Goal: Obtain resource: Obtain resource

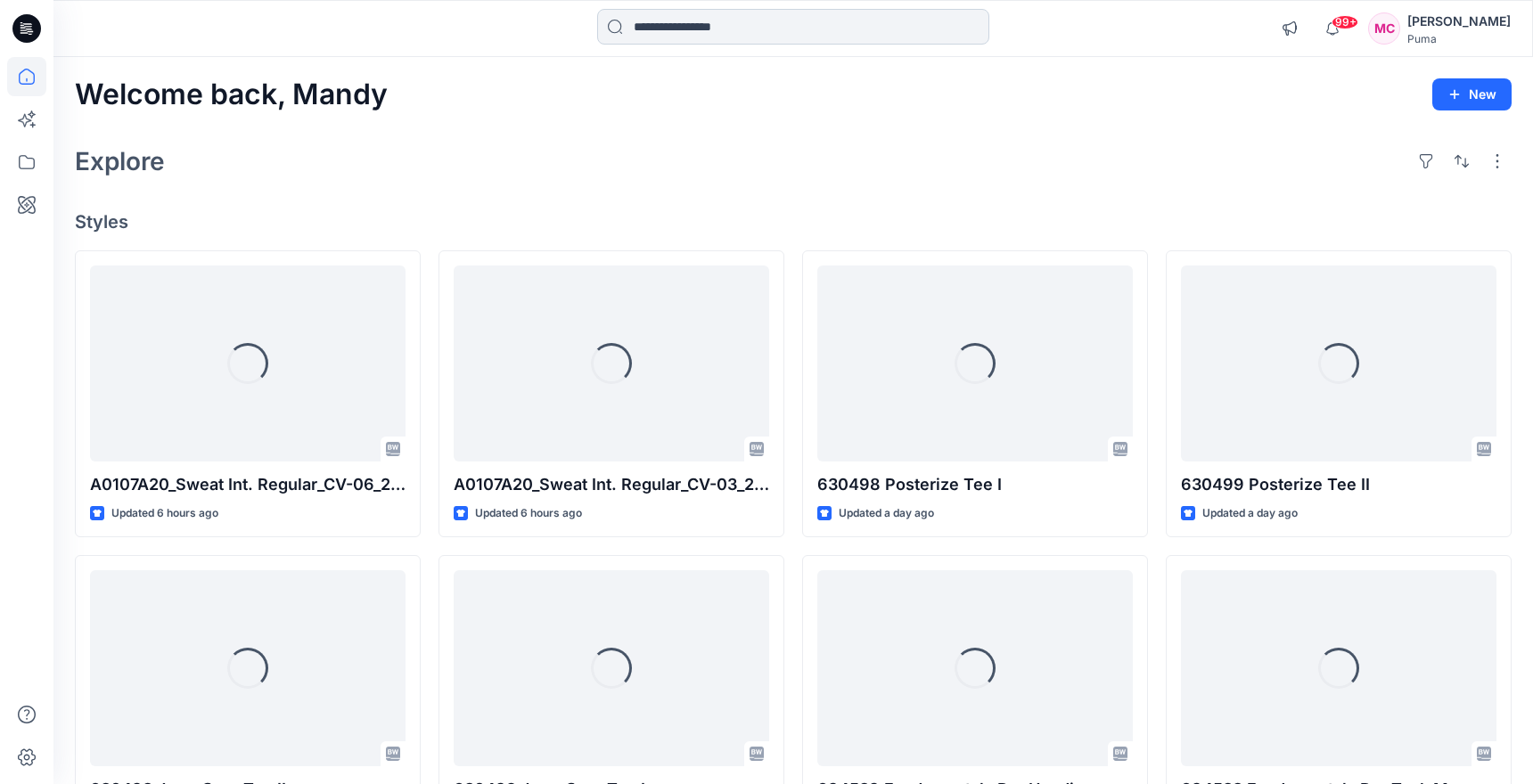
click at [752, 31] on input at bounding box center [793, 26] width 392 height 36
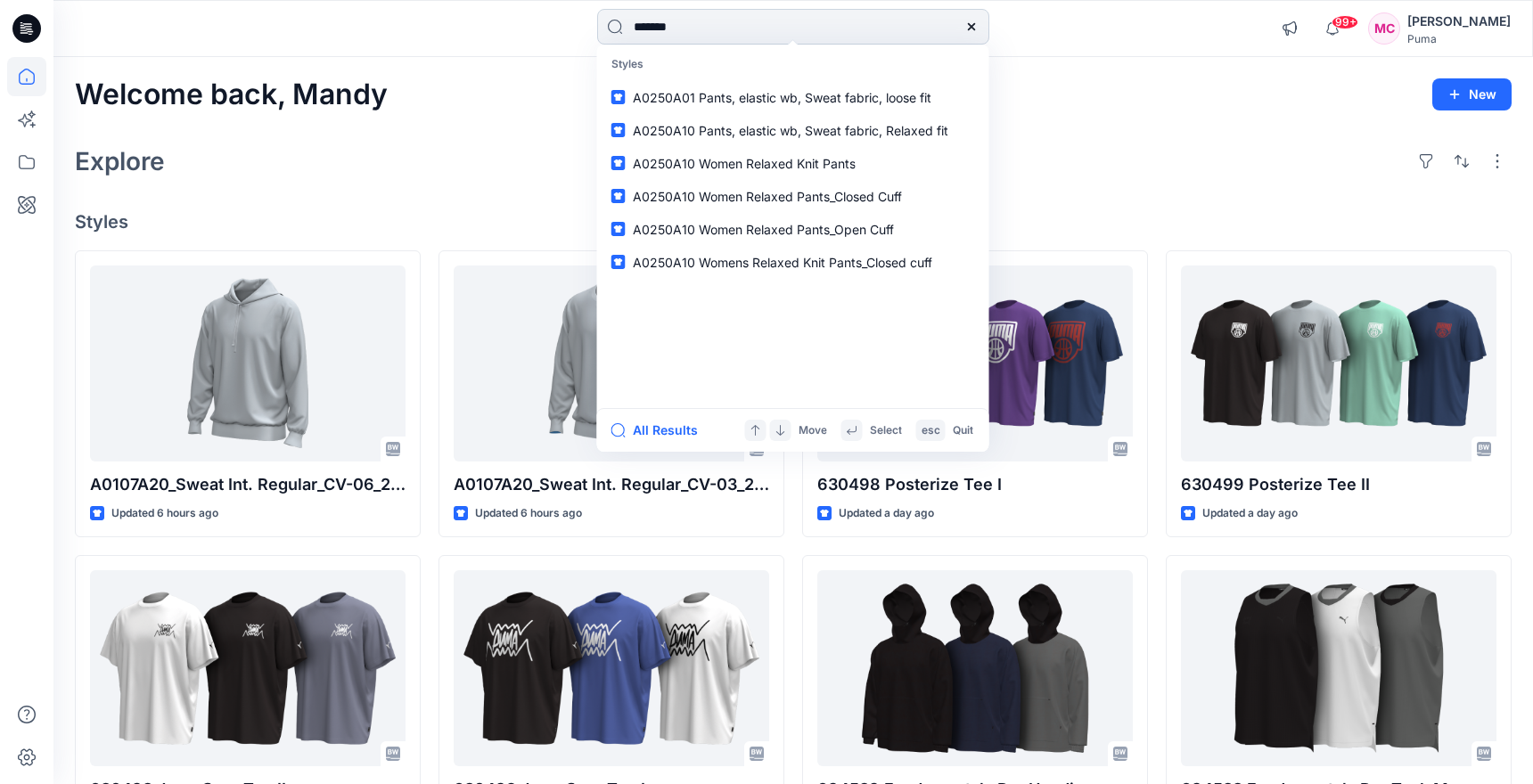
type input "********"
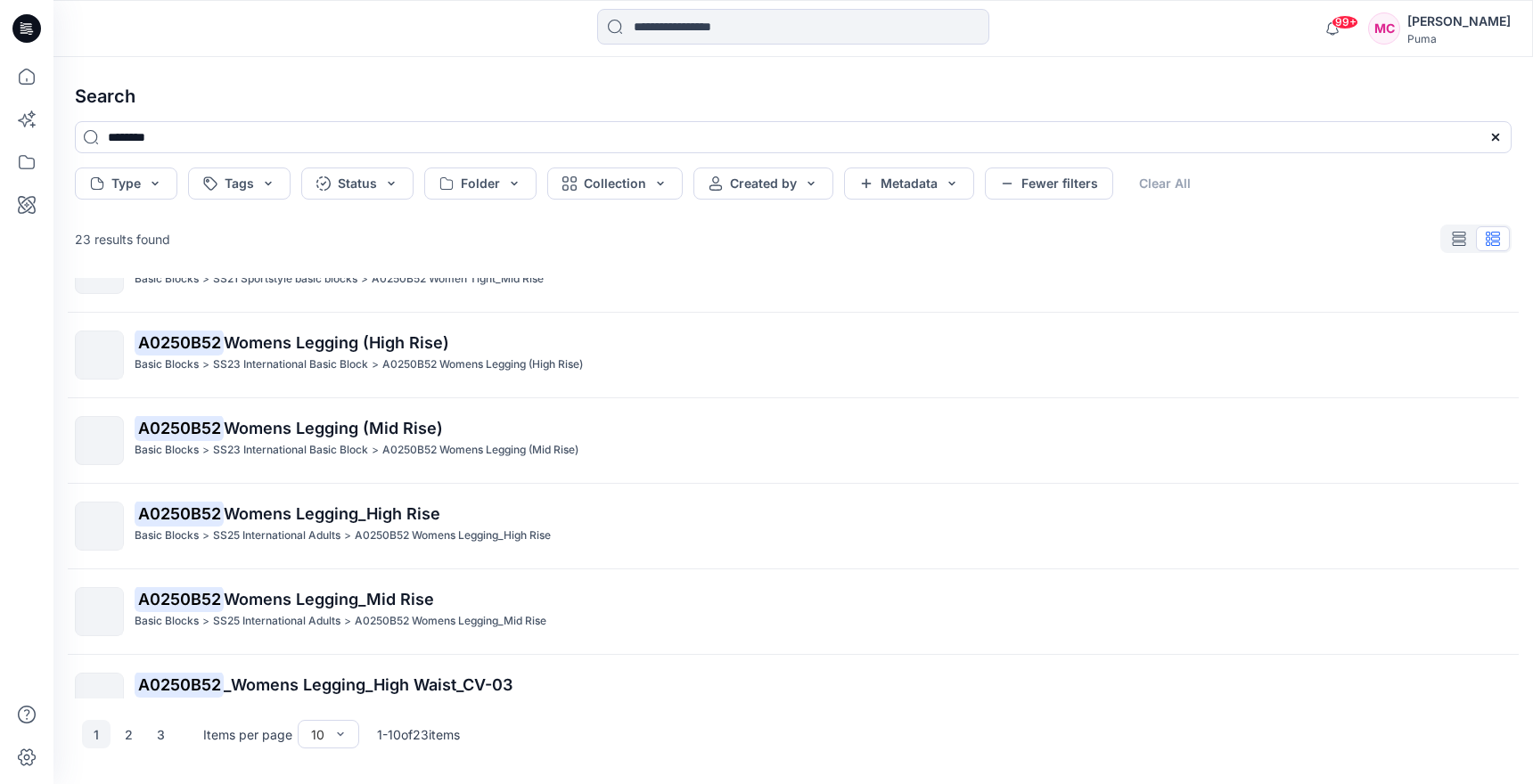
scroll to position [434, 0]
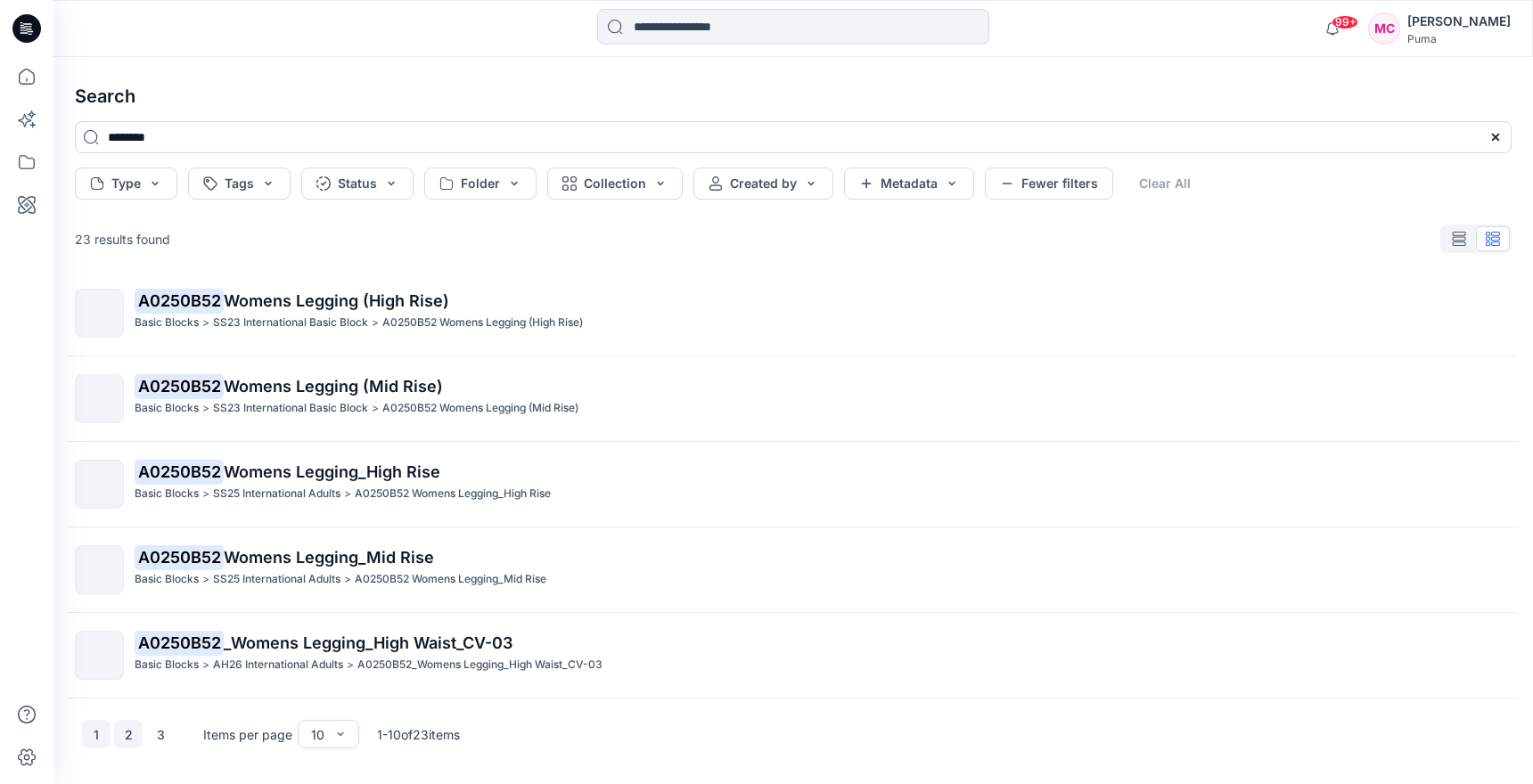
click at [128, 735] on button "2" at bounding box center [128, 734] width 28 height 28
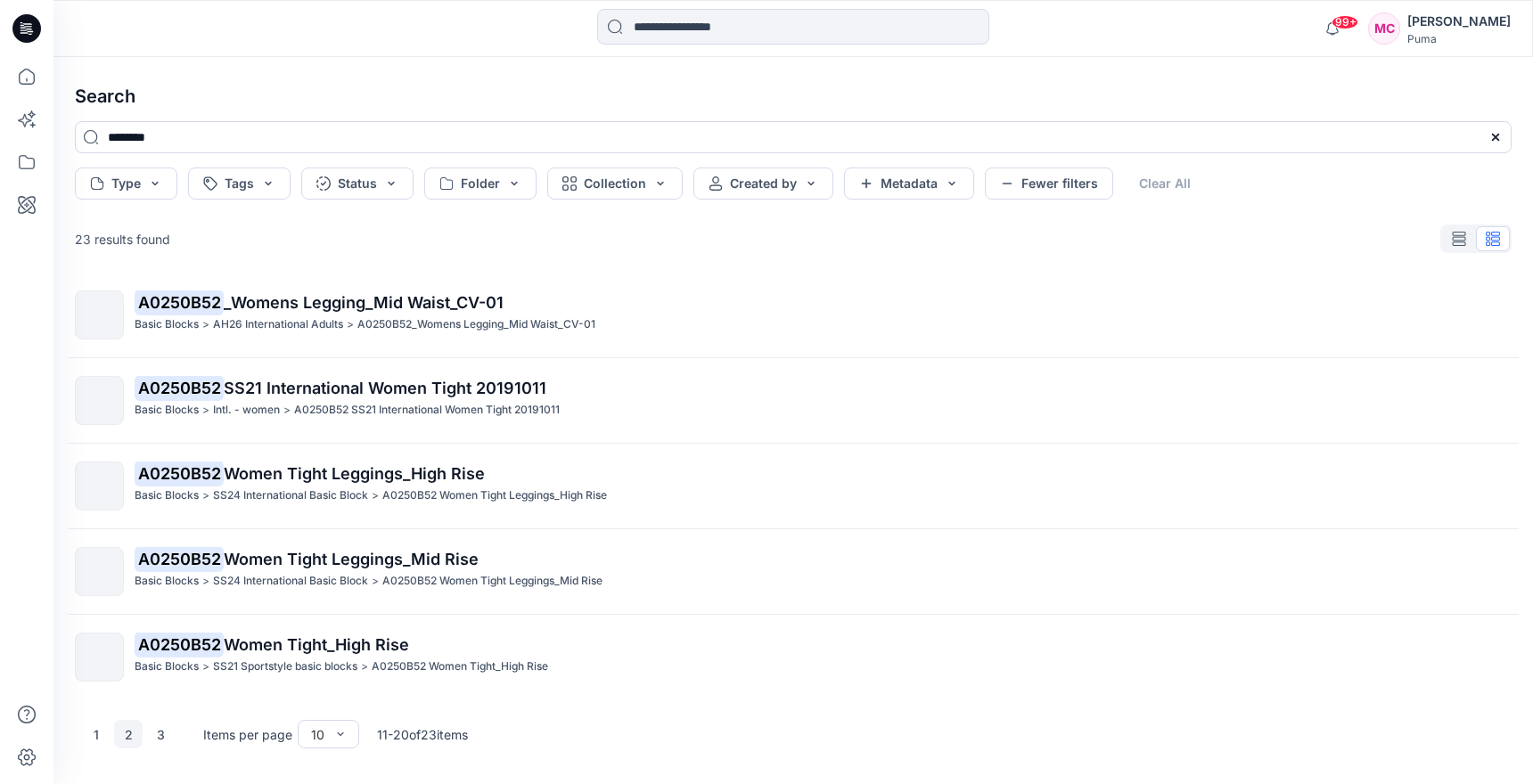
scroll to position [0, 0]
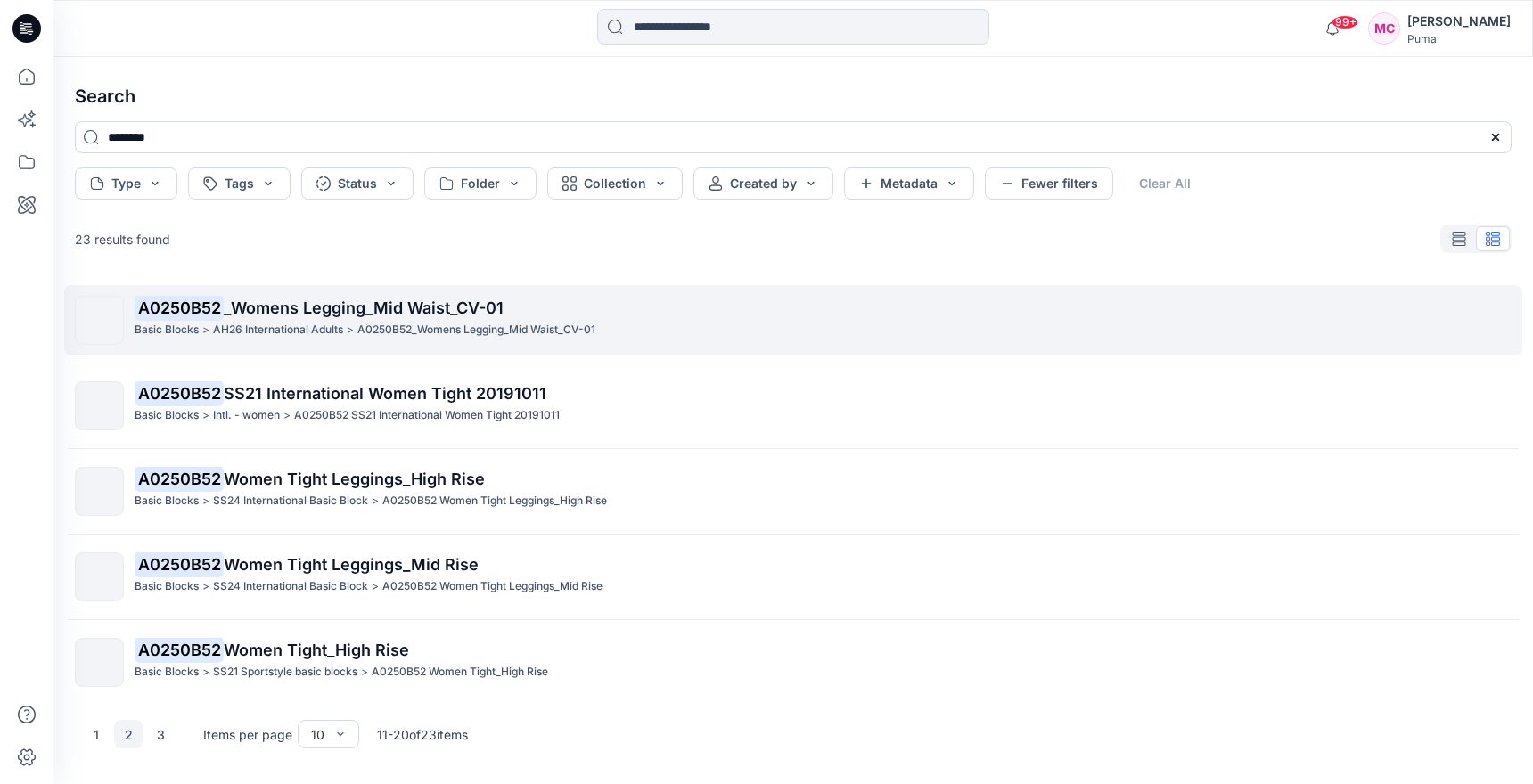
click at [478, 331] on p "A0250B52_Womens Legging_Mid Waist_CV-01" at bounding box center [476, 329] width 238 height 18
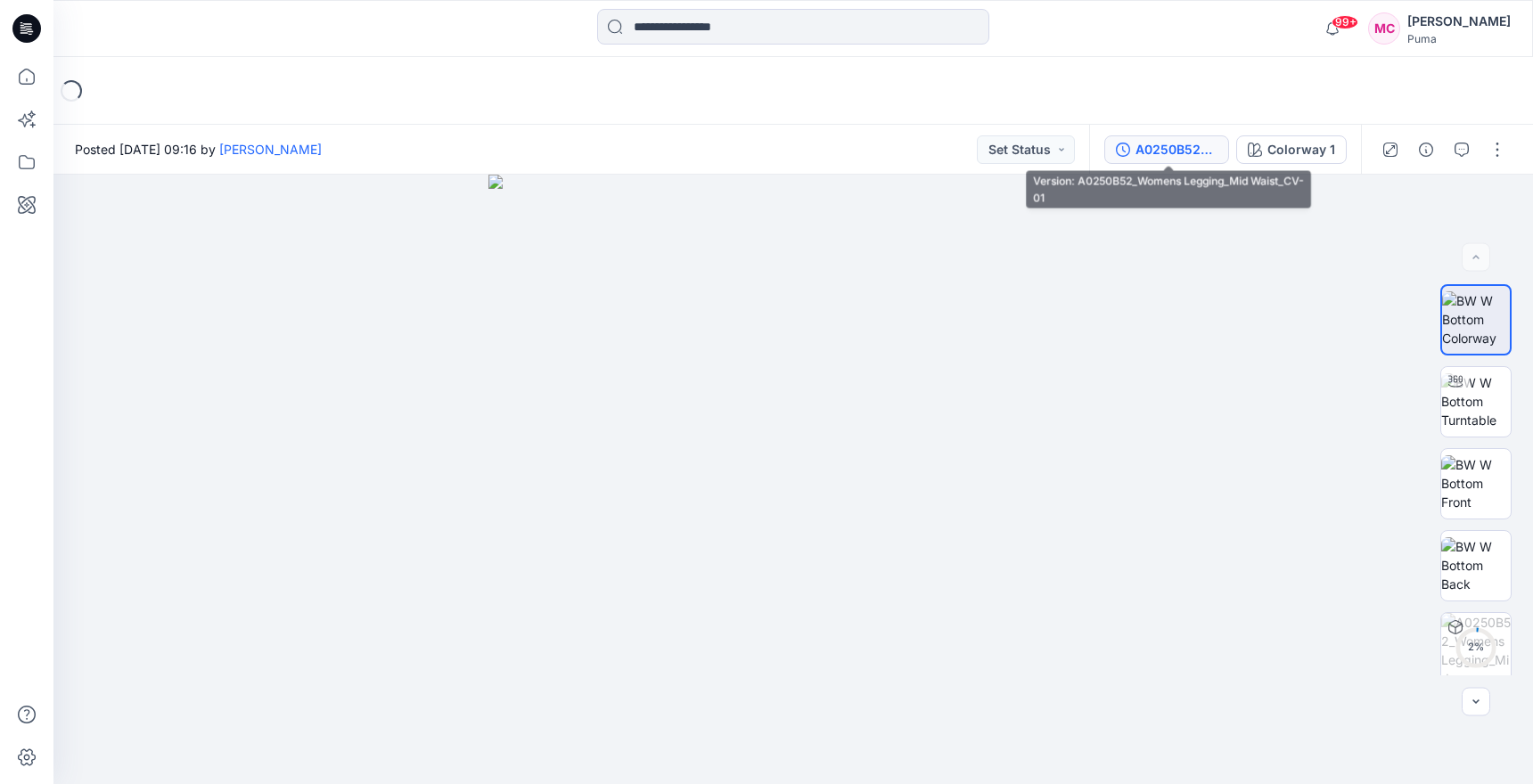
click at [1188, 140] on div "A0250B52_Womens Legging_Mid Waist_CV-01" at bounding box center [1176, 149] width 82 height 19
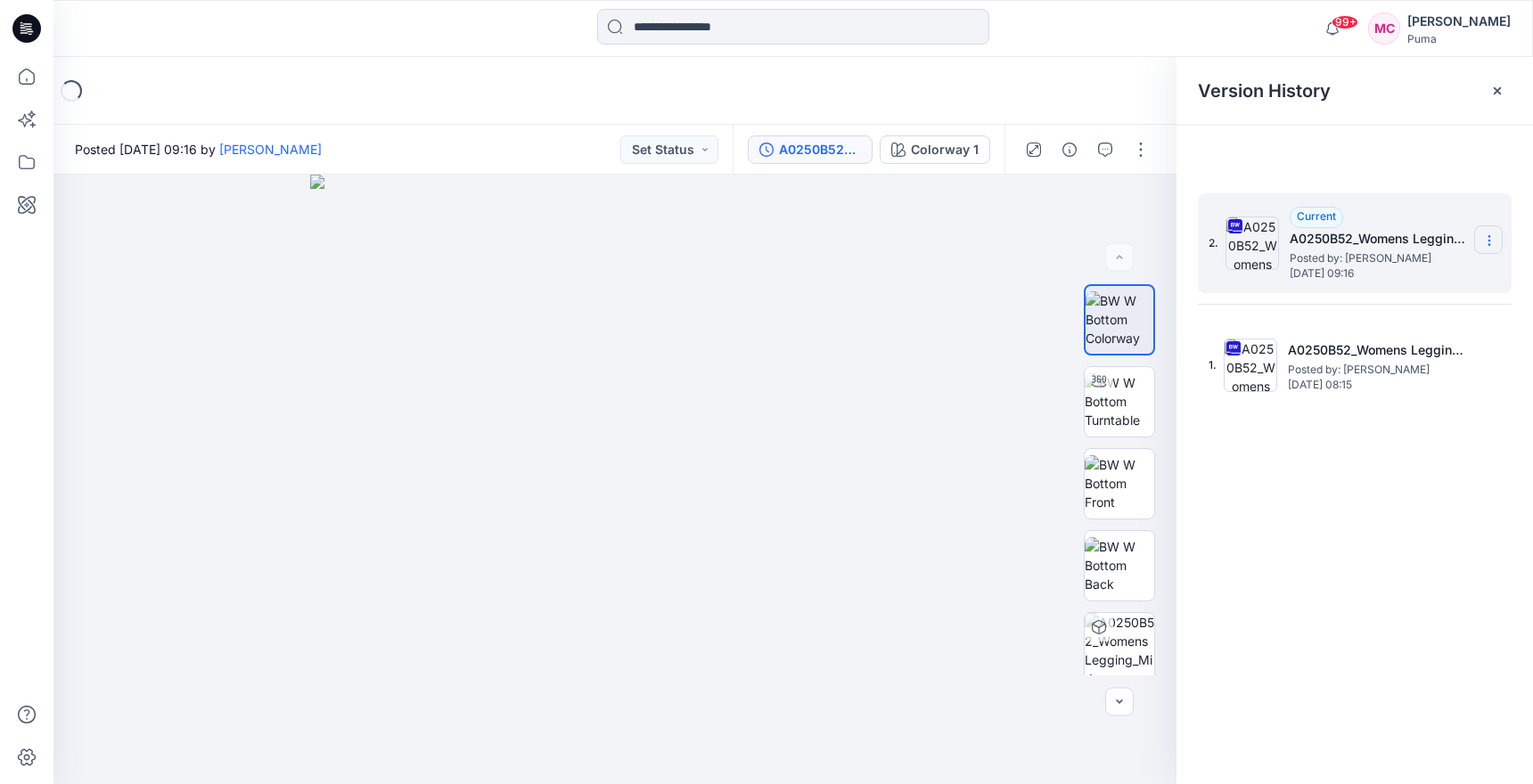
click at [1491, 250] on section at bounding box center [1487, 239] width 28 height 28
click at [1425, 269] on span "Download Source BW File" at bounding box center [1399, 275] width 149 height 21
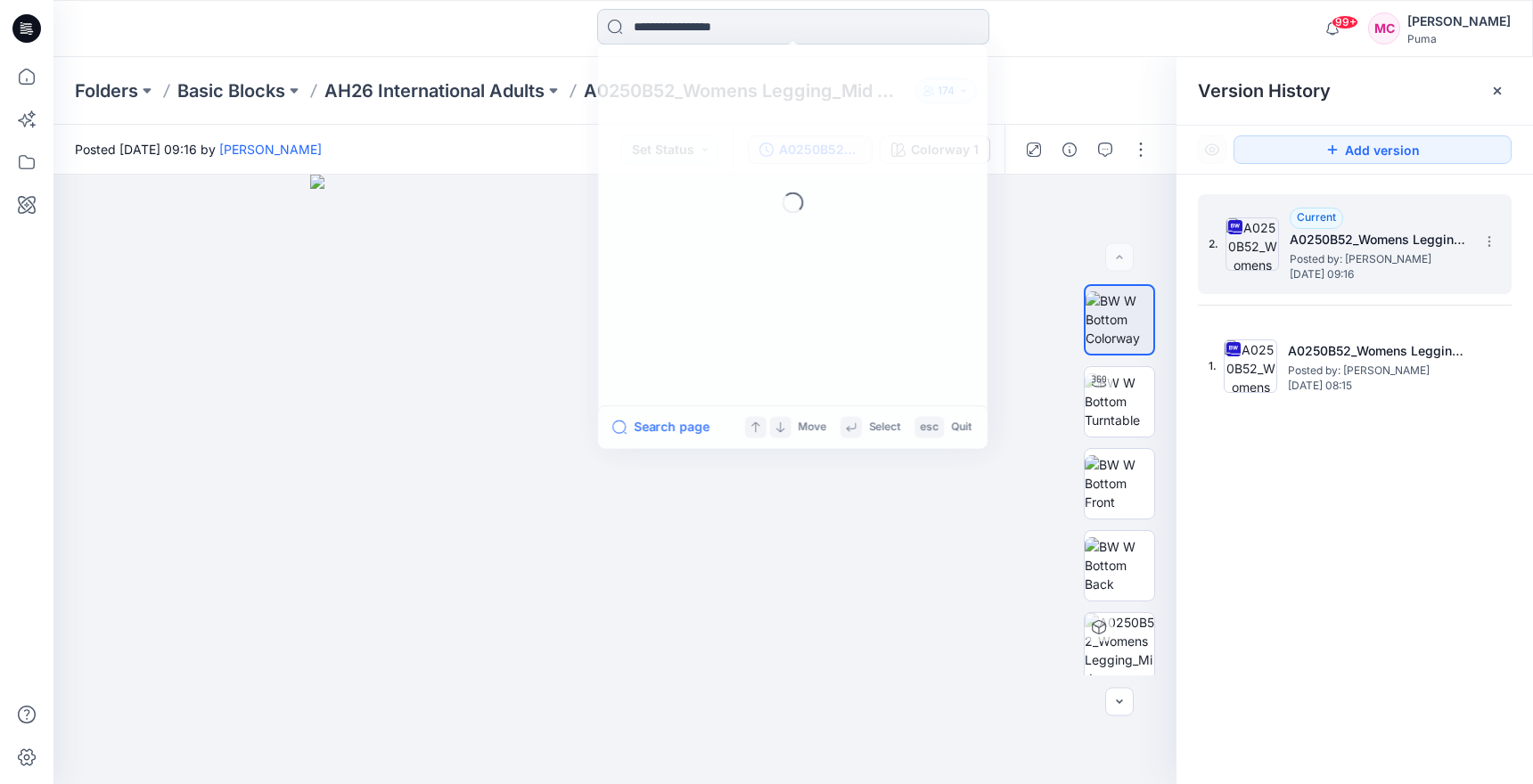
click at [753, 20] on input at bounding box center [793, 26] width 392 height 36
type input "********"
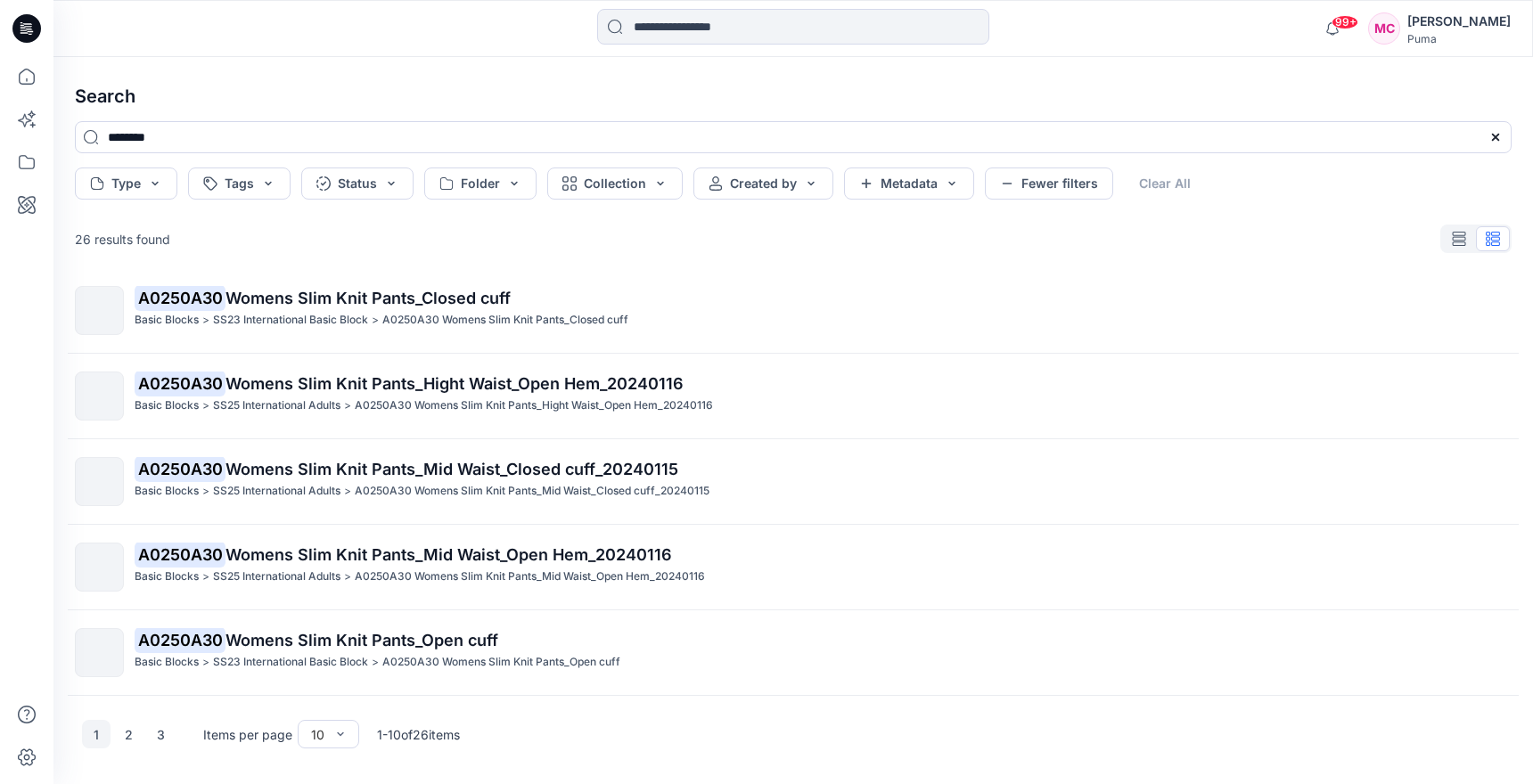
scroll to position [434, 0]
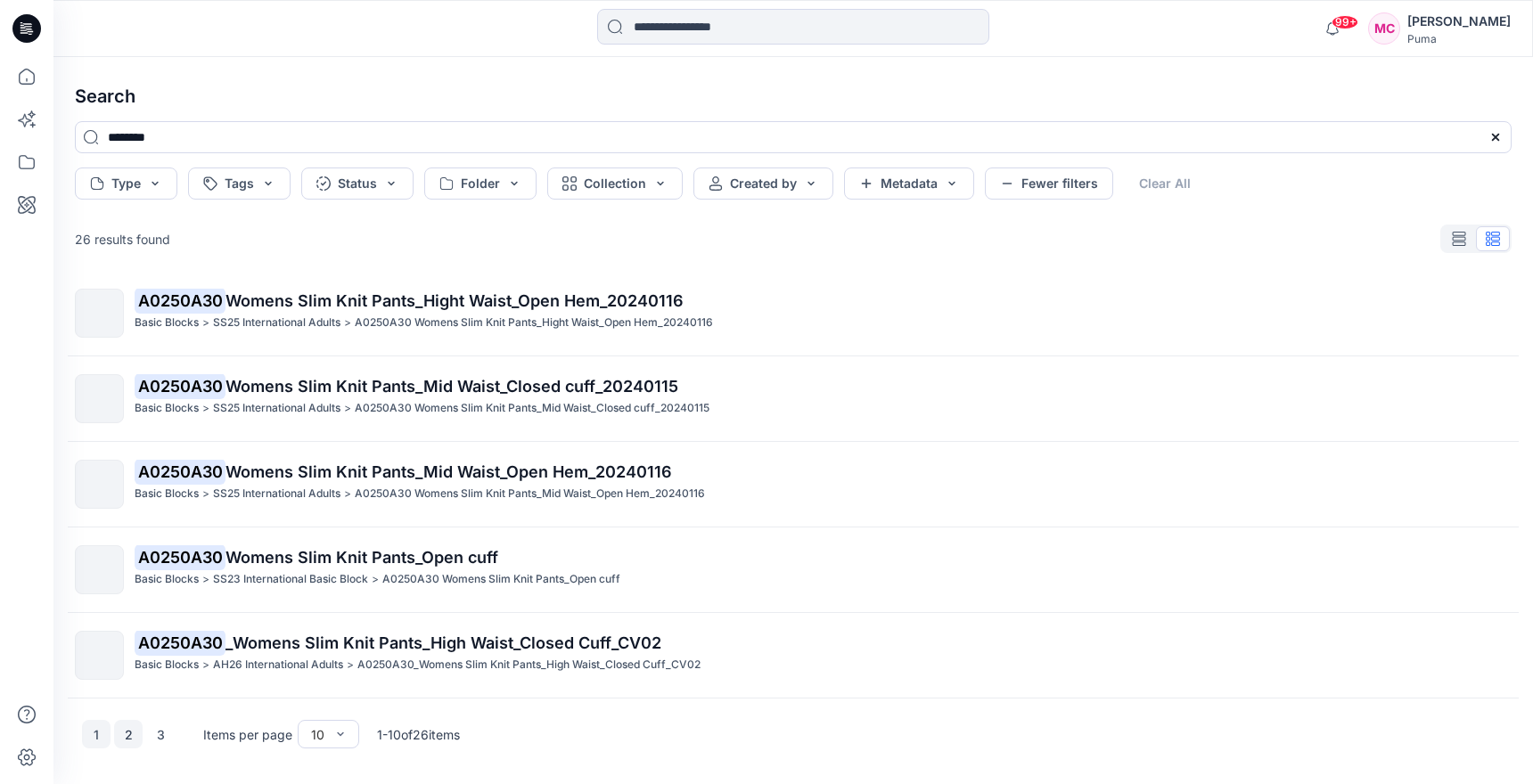
click at [131, 736] on button "2" at bounding box center [128, 734] width 28 height 28
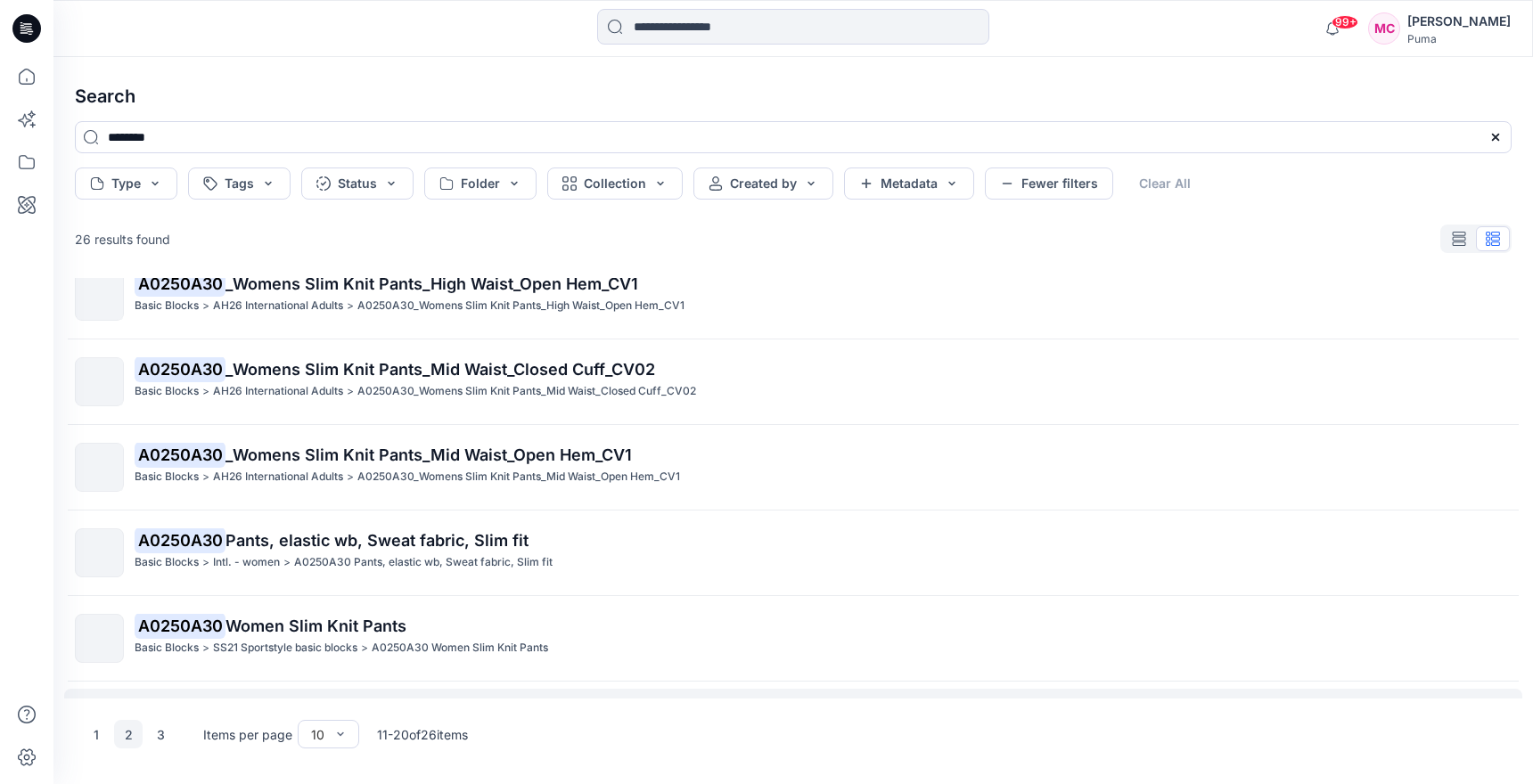
scroll to position [0, 0]
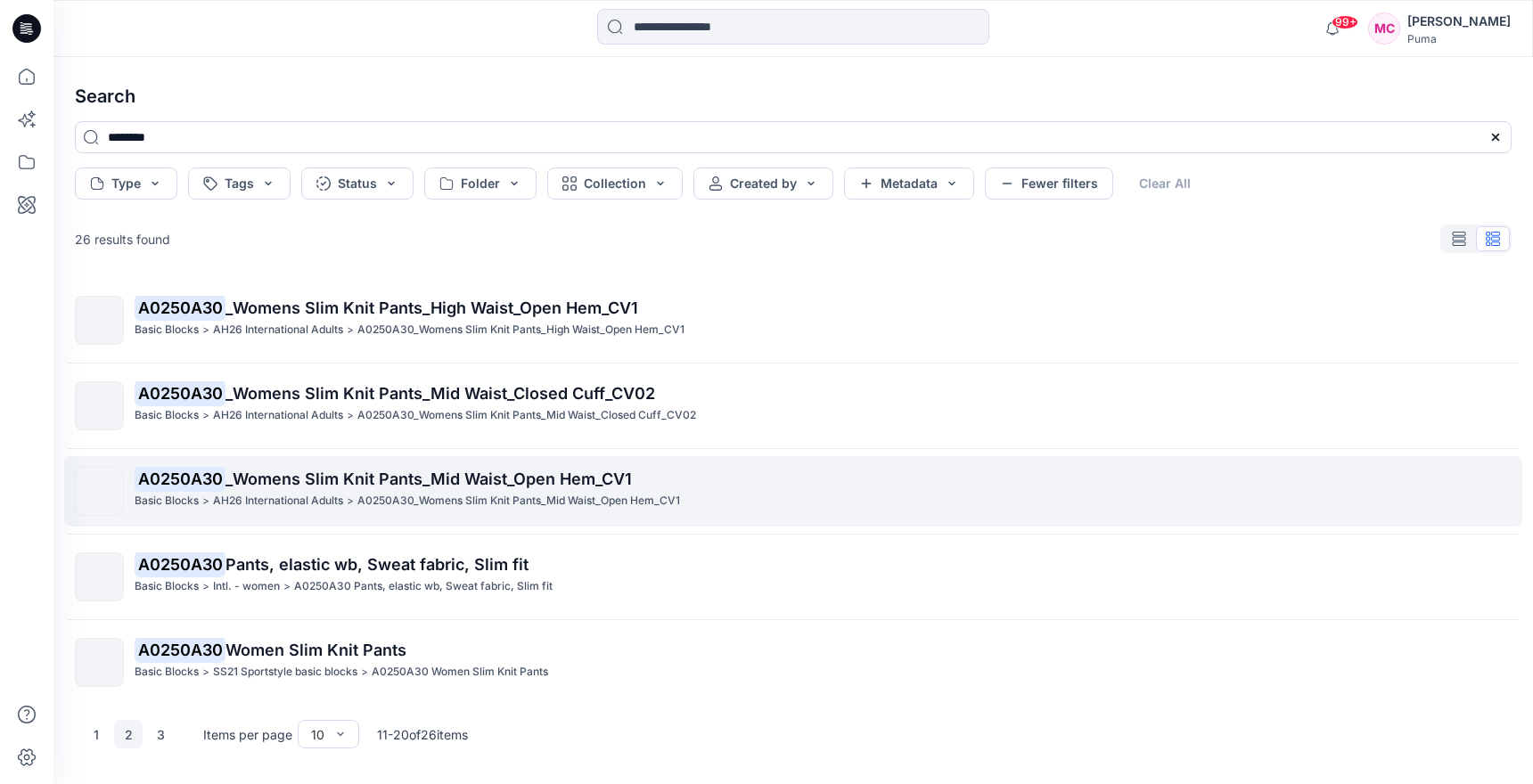
click at [689, 476] on p "A0250A30 _Womens Slim Knit Pants_Mid Waist_Open Hem_CV1" at bounding box center [822, 480] width 1376 height 25
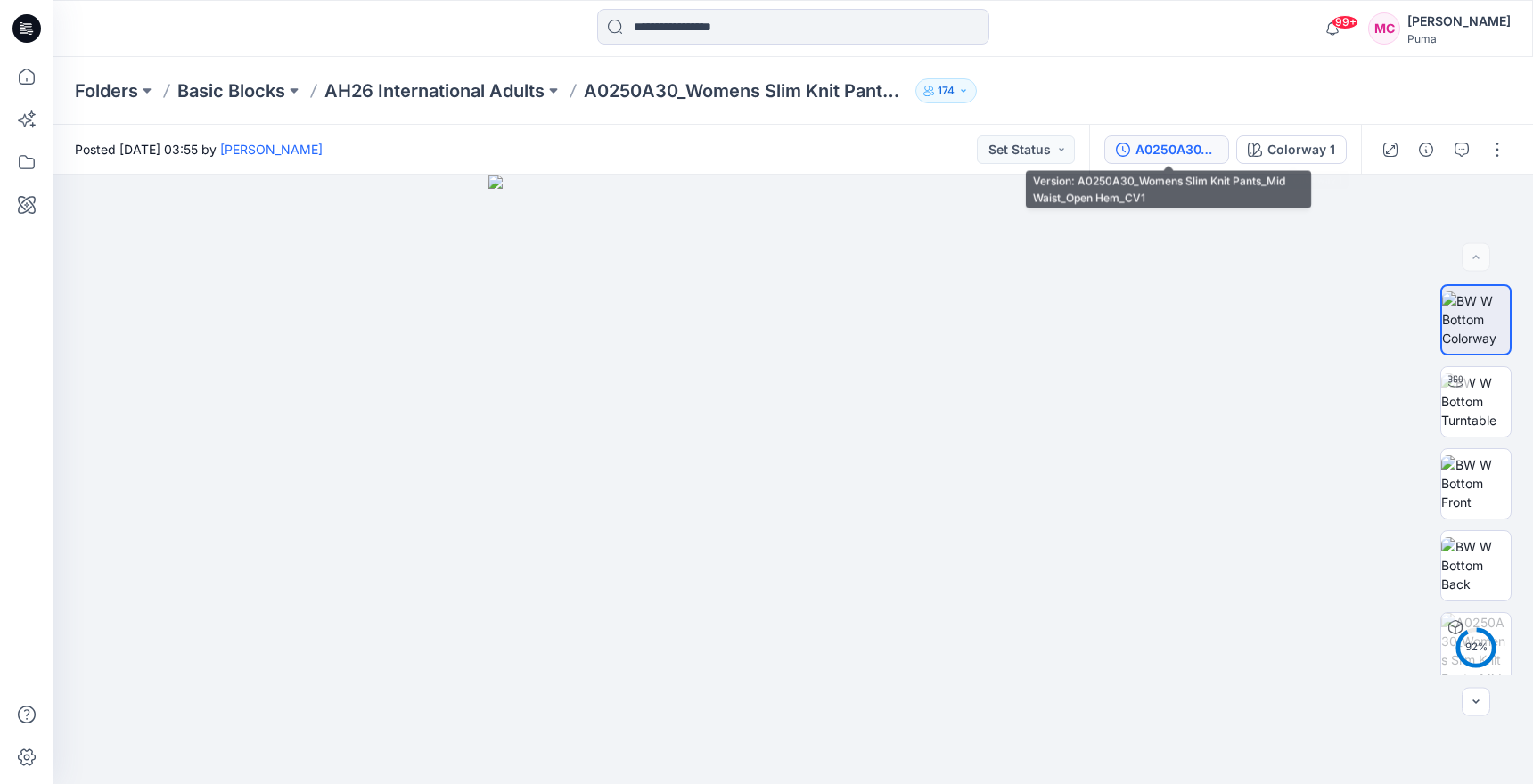
click at [1193, 152] on div "A0250A30_Womens Slim Knit Pants_Mid Waist_Open Hem_CV1" at bounding box center [1176, 149] width 82 height 19
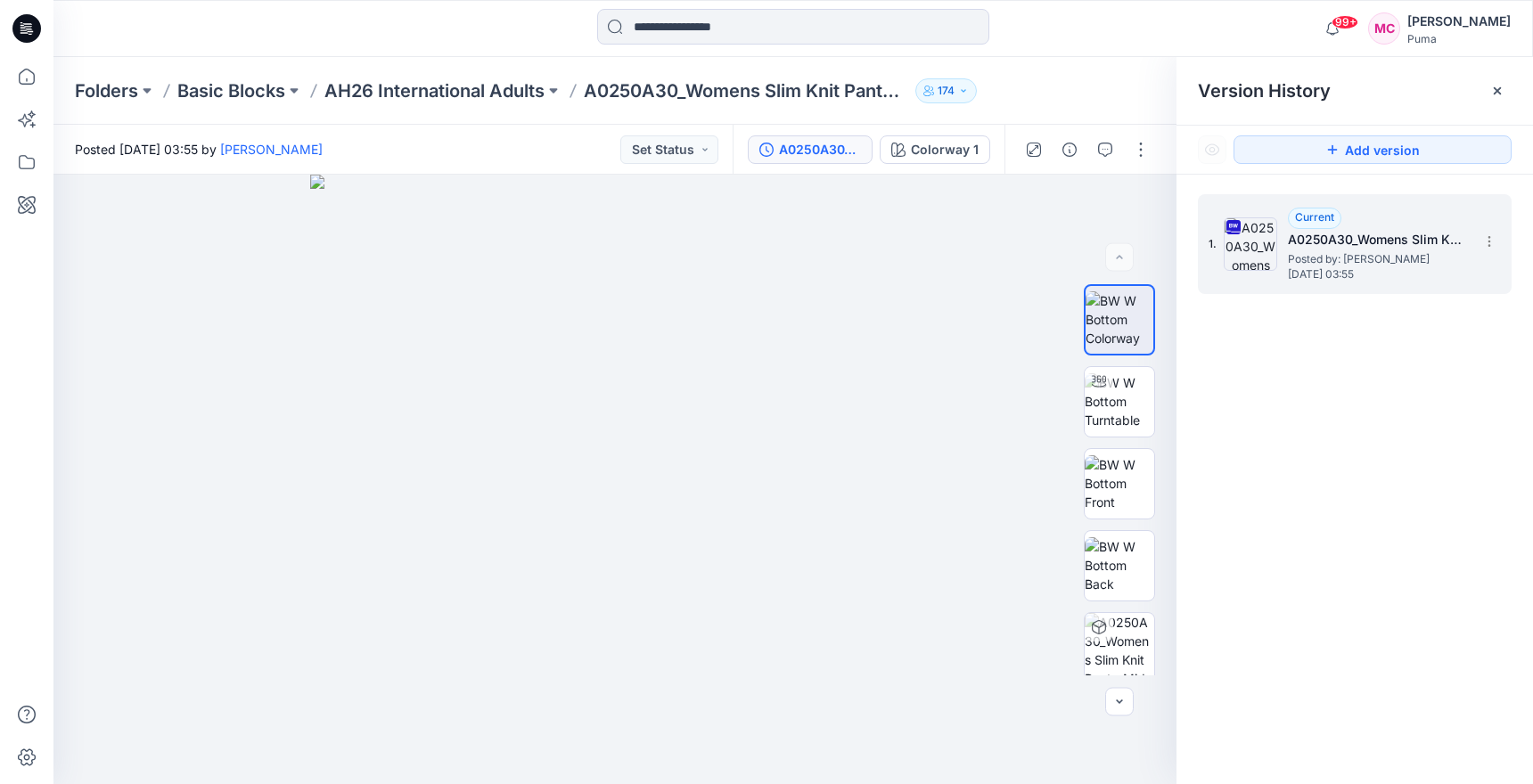
click at [1448, 268] on span "[DATE] 03:55" at bounding box center [1377, 274] width 178 height 13
click at [1491, 242] on icon at bounding box center [1488, 241] width 15 height 15
click at [1435, 275] on span "Download Source BW File" at bounding box center [1399, 276] width 149 height 21
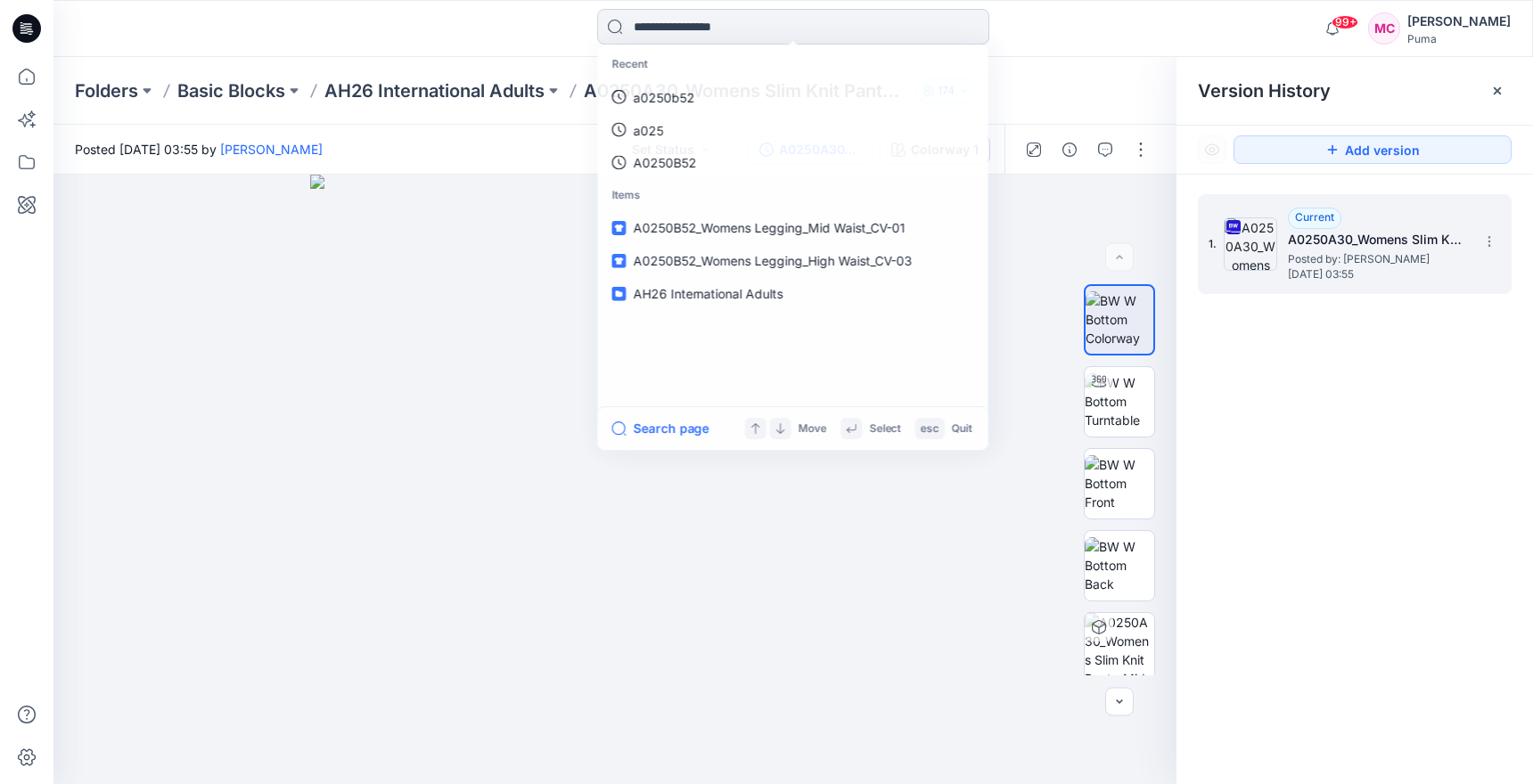
click at [735, 16] on input at bounding box center [793, 26] width 392 height 36
type input "********"
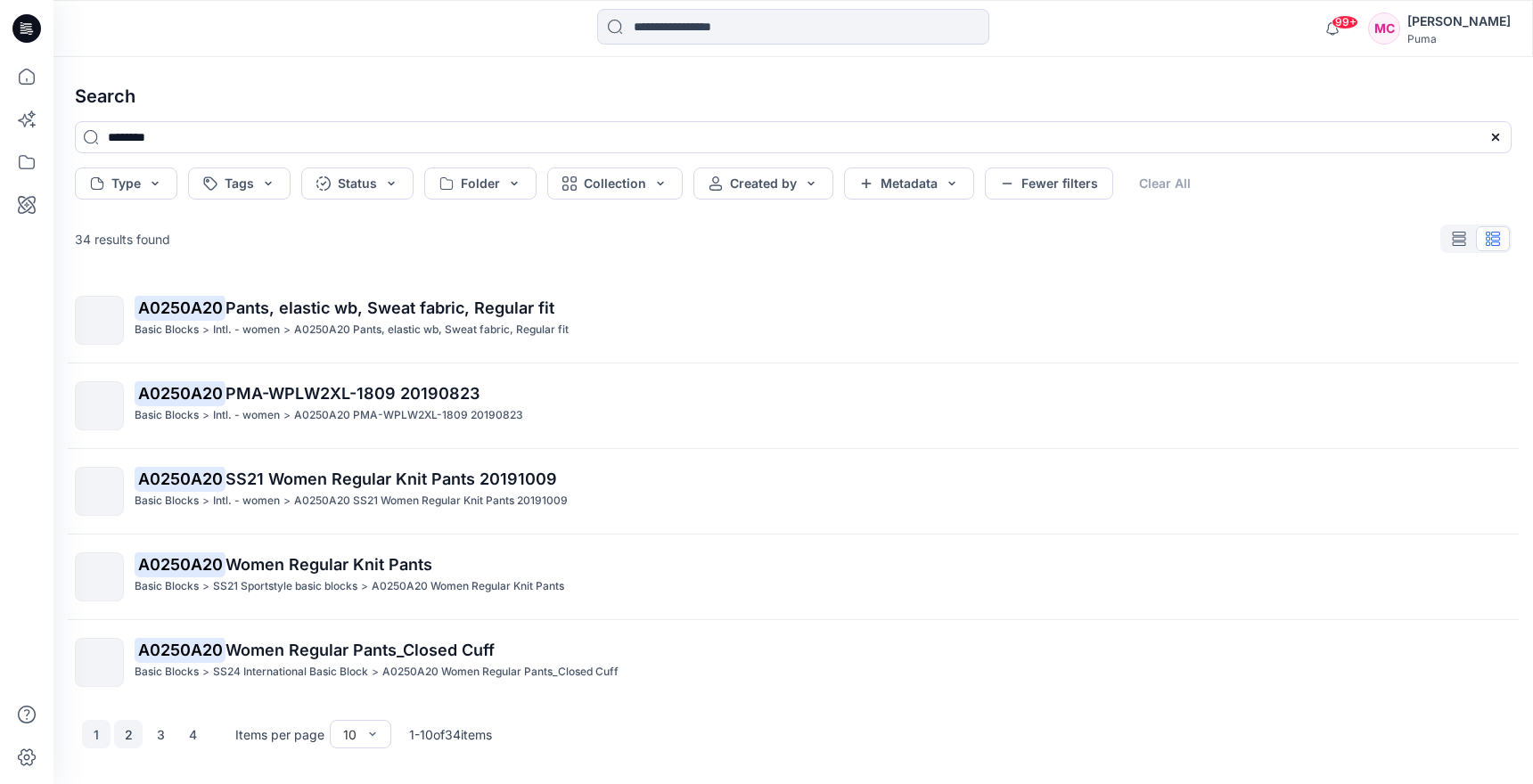
click at [132, 741] on button "2" at bounding box center [128, 734] width 28 height 28
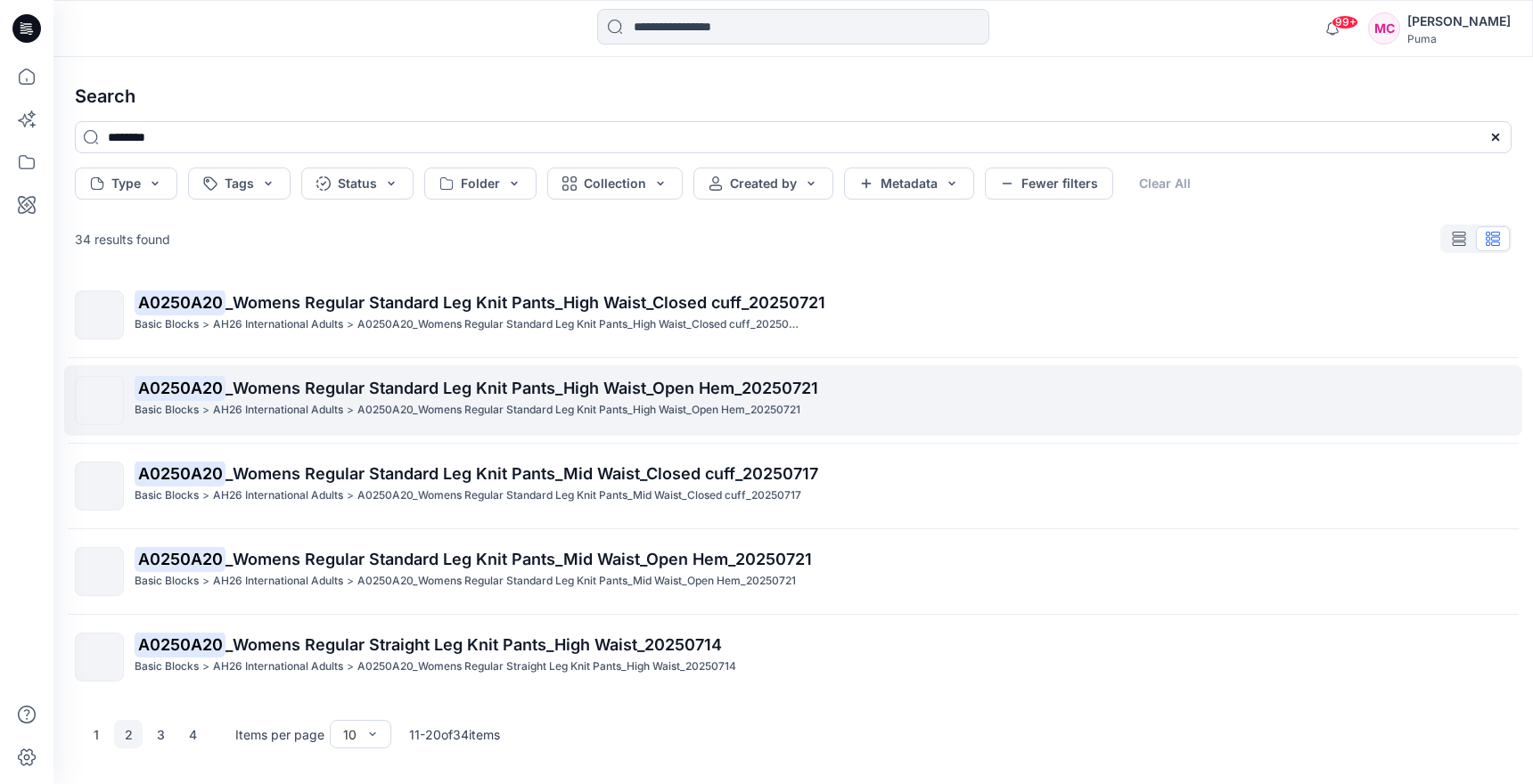
scroll to position [199, 0]
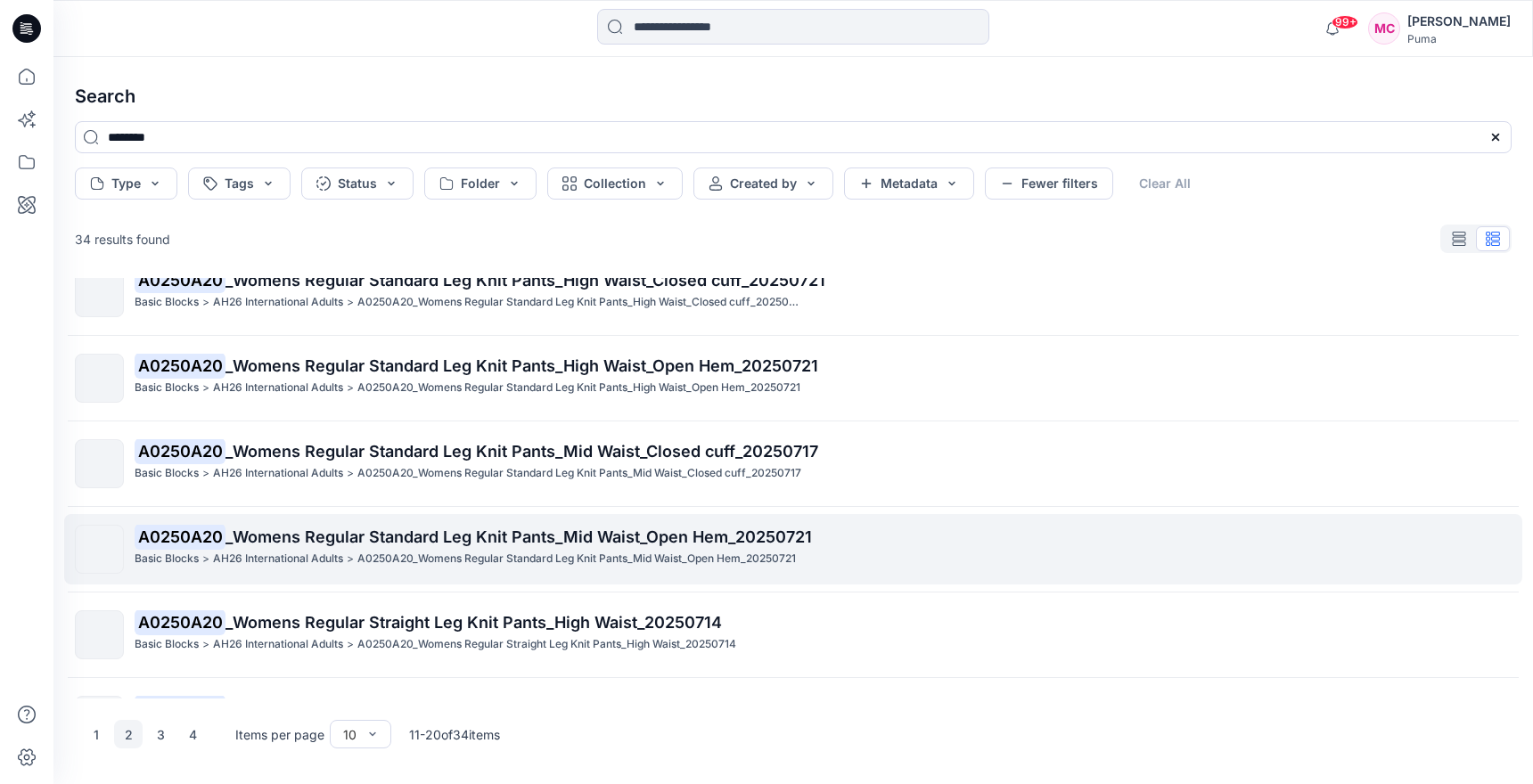
click at [695, 562] on p "A0250A20_Womens Regular Standard Leg Knit Pants_Mid Waist_Open Hem_20250721" at bounding box center [577, 558] width 438 height 18
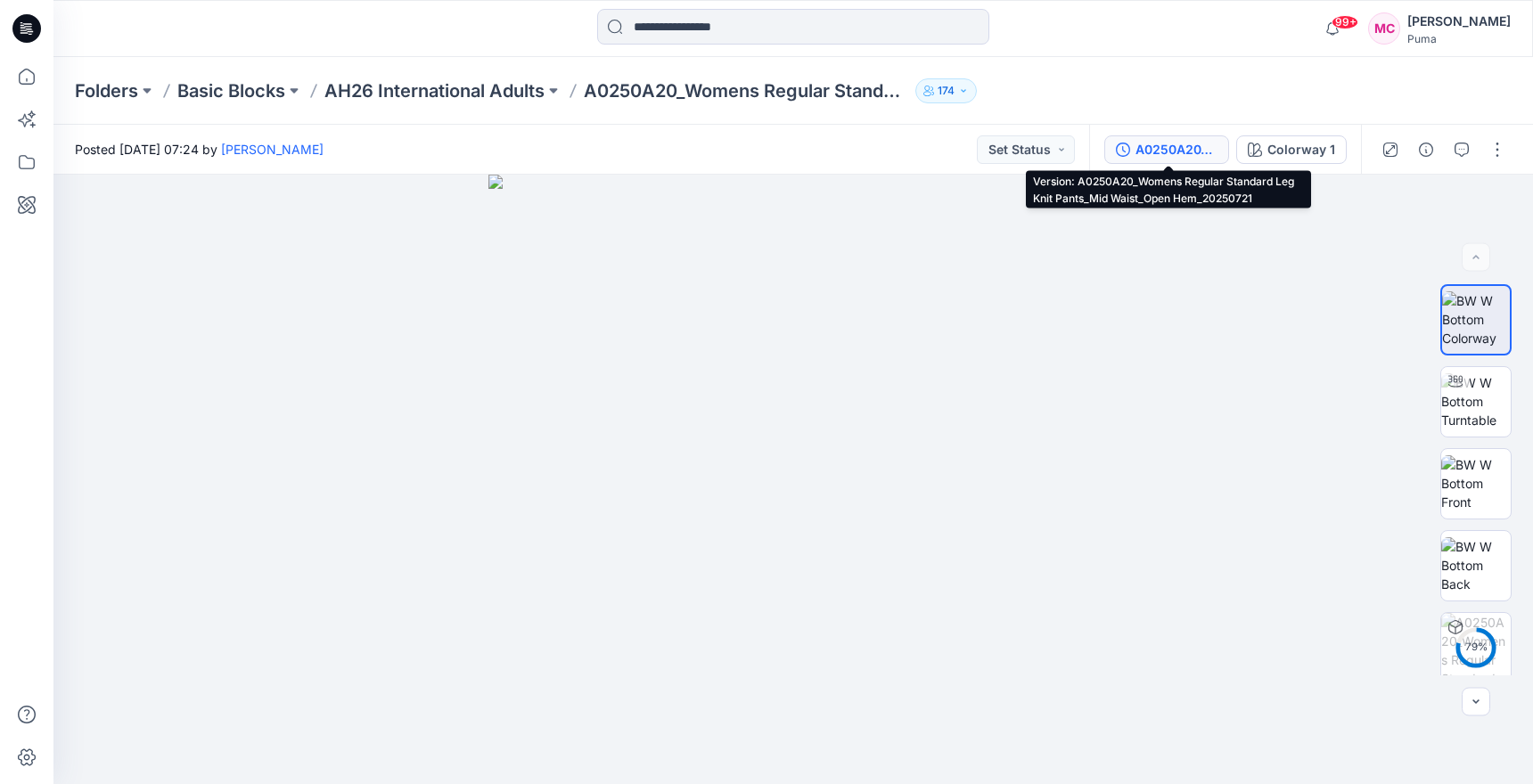
click at [1188, 159] on div "A0250A20_Womens Regular Standard Leg Knit Pants_Mid Waist_Open Hem_20250721" at bounding box center [1176, 149] width 82 height 19
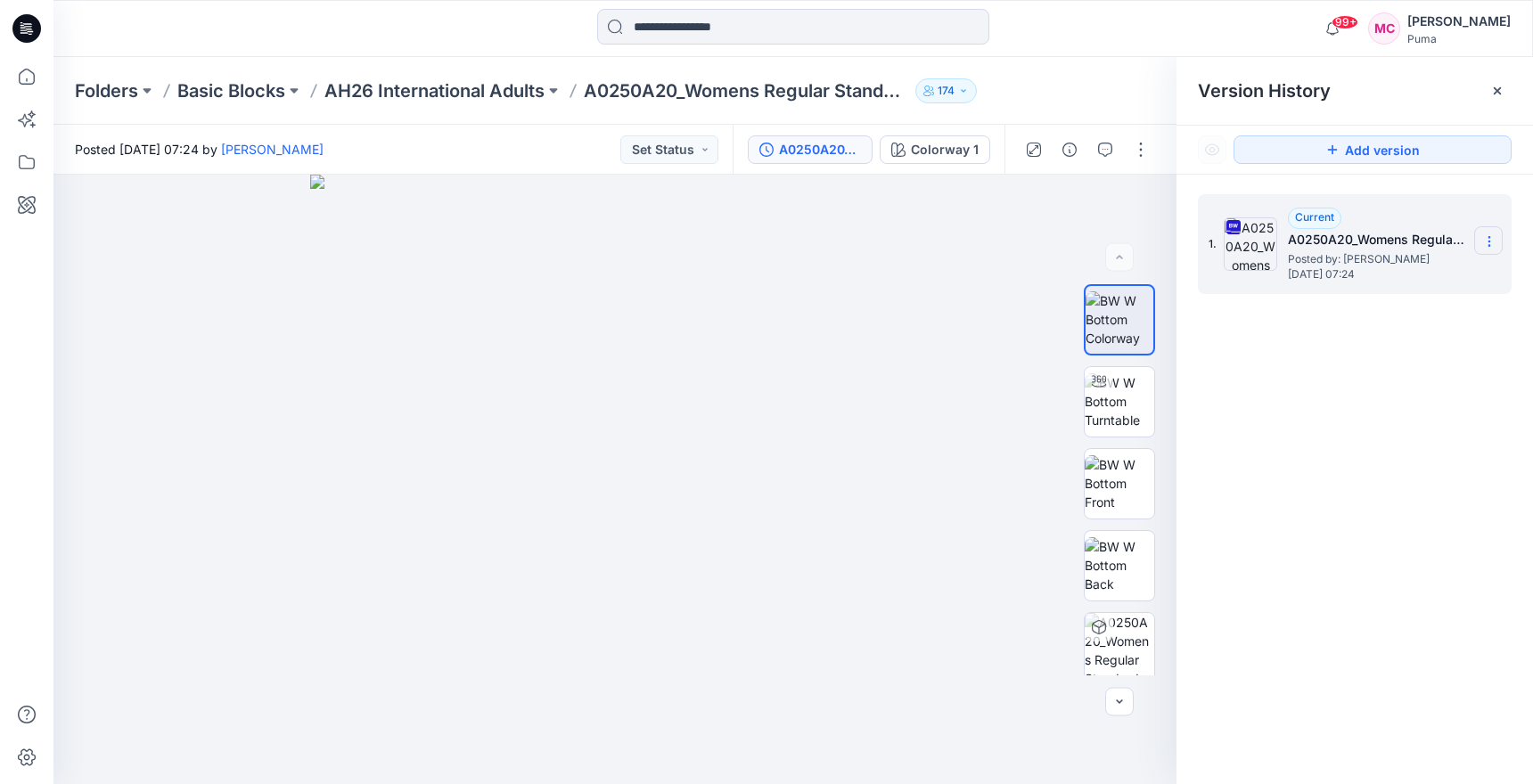
click at [1486, 244] on icon at bounding box center [1488, 241] width 15 height 15
click at [1415, 274] on span "Download Source BW File" at bounding box center [1399, 276] width 149 height 21
click at [765, 30] on input at bounding box center [793, 26] width 392 height 36
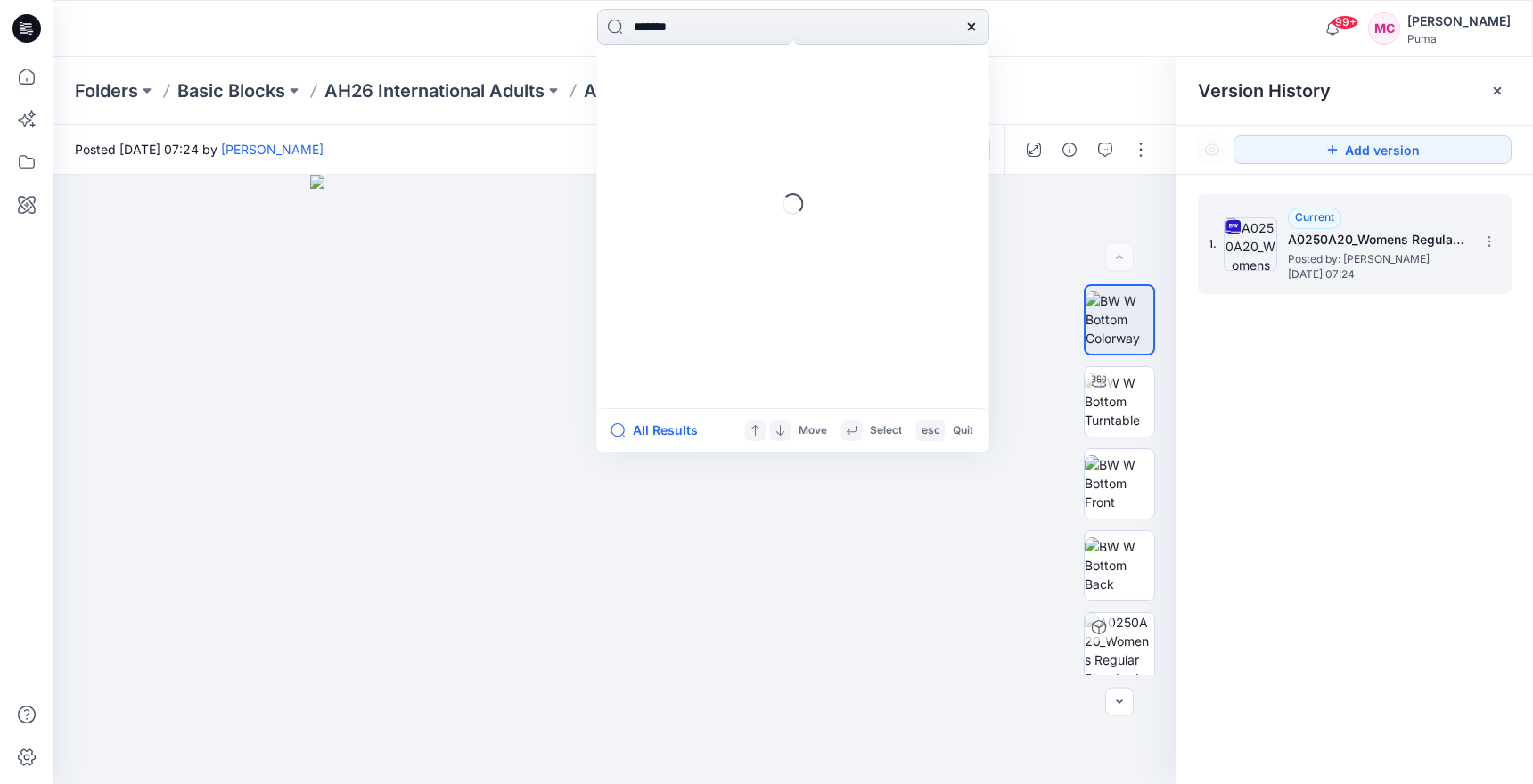
type input "********"
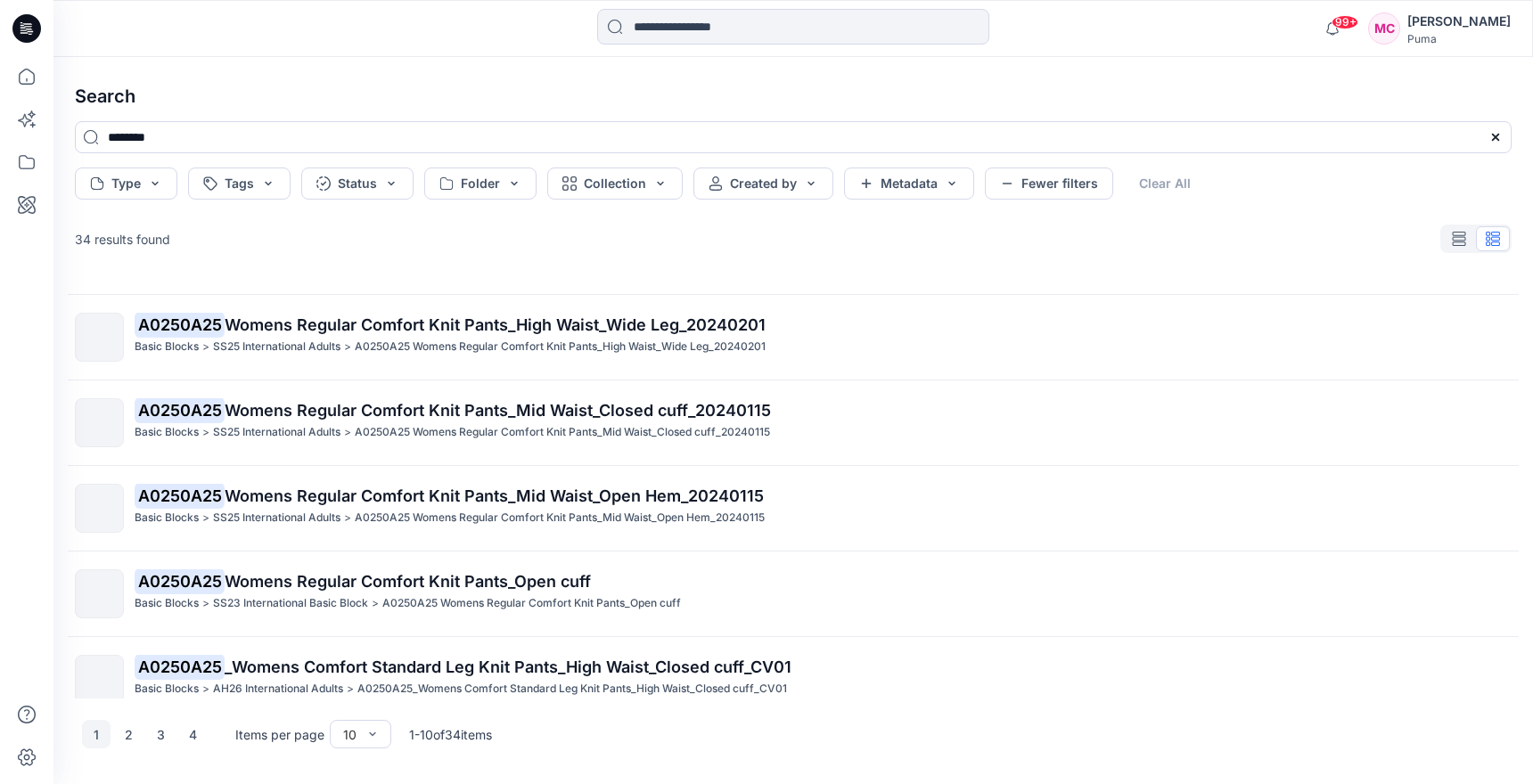
scroll to position [434, 0]
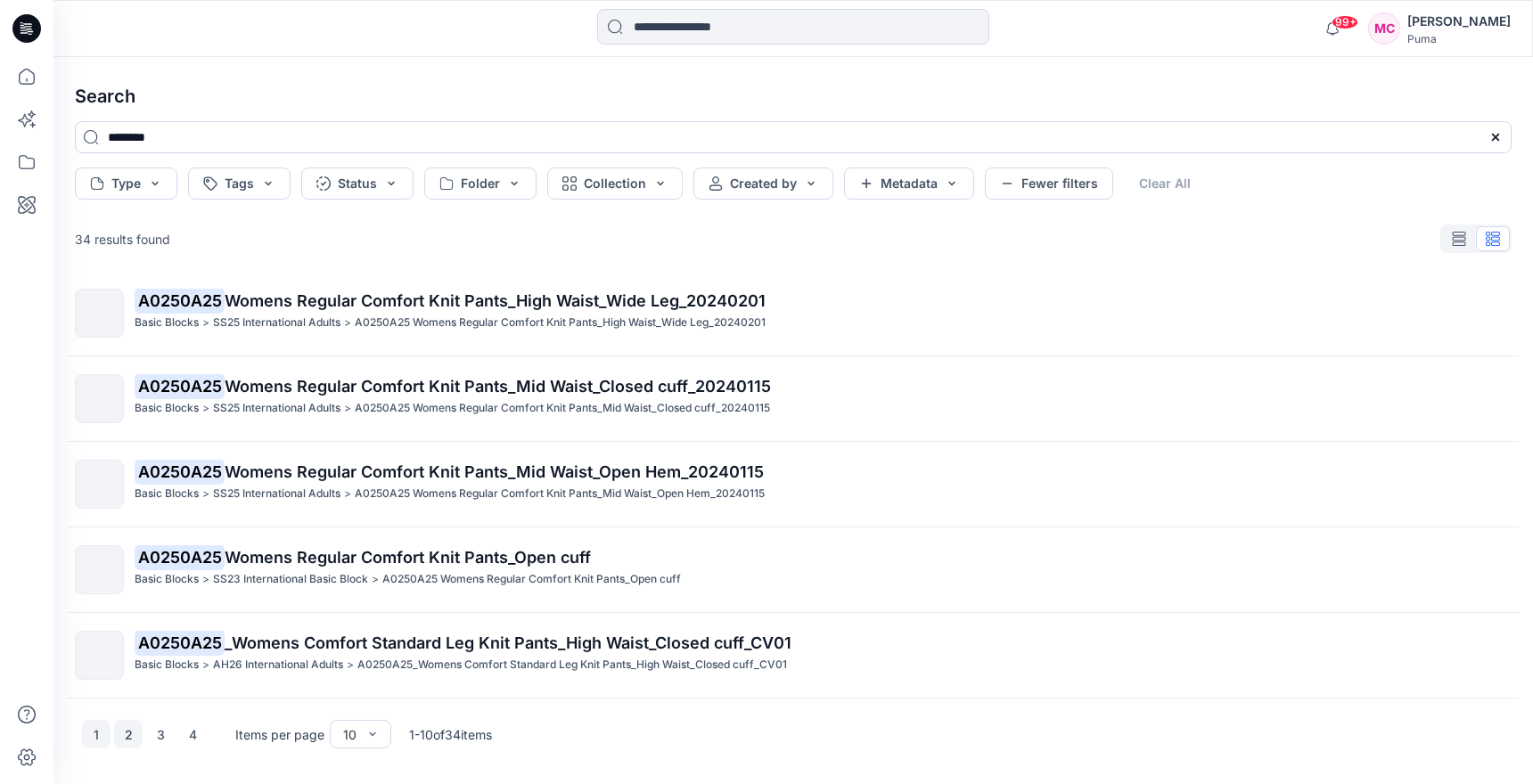
click at [139, 736] on button "2" at bounding box center [128, 734] width 28 height 28
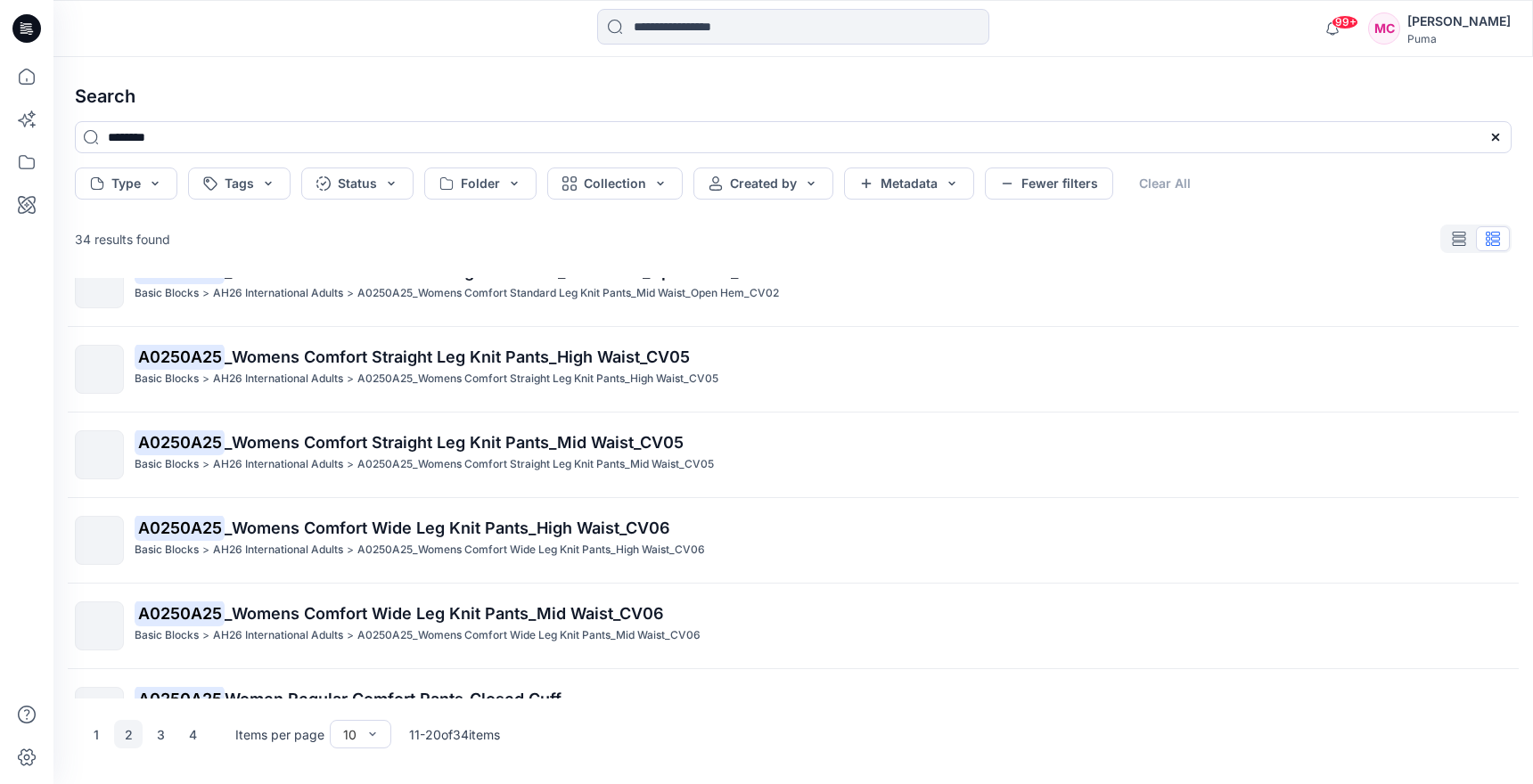
scroll to position [0, 0]
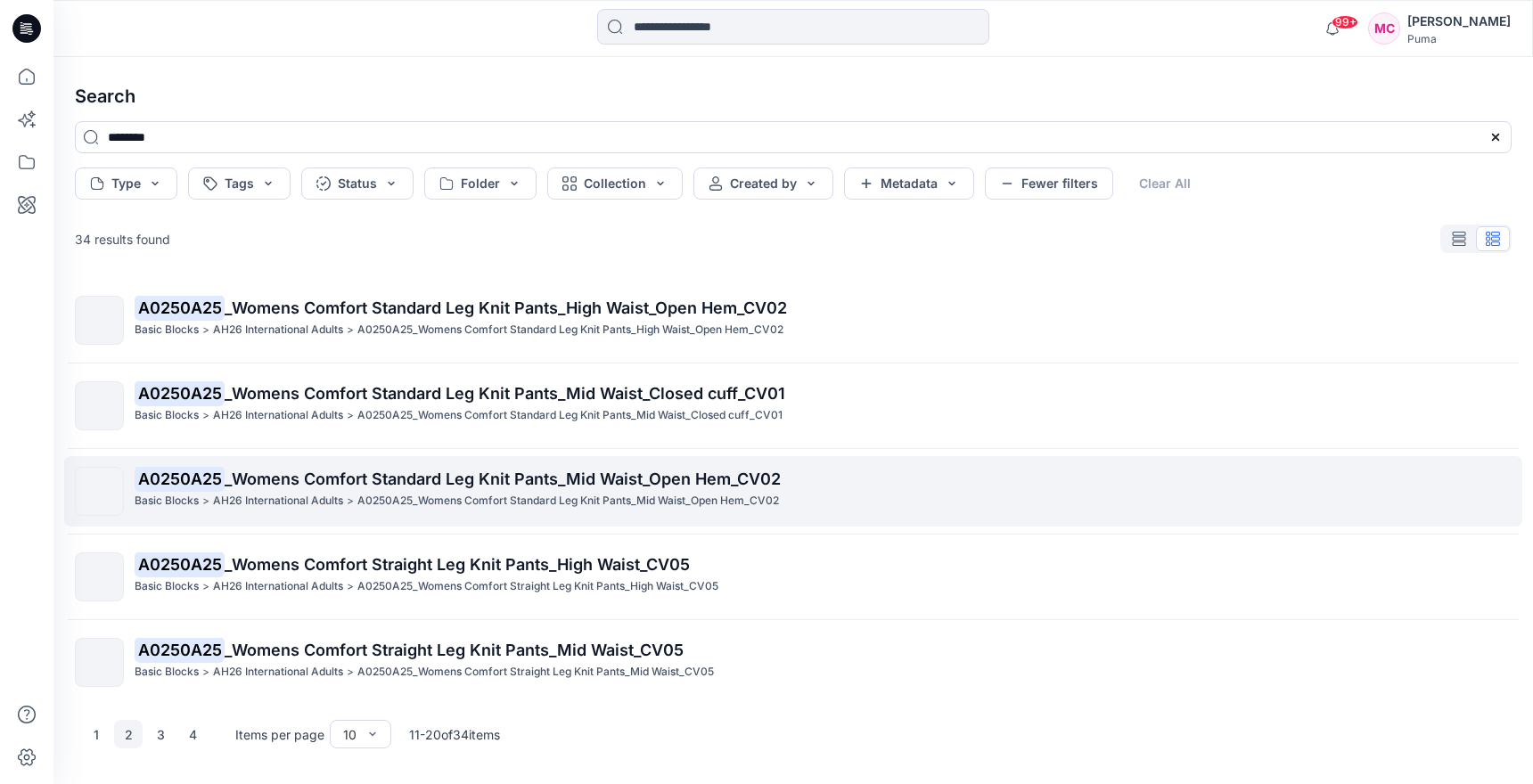
click at [797, 486] on p "A0250A25 _Womens Comfort Standard Leg Knit Pants_Mid Waist_Open Hem_CV02" at bounding box center [822, 480] width 1376 height 25
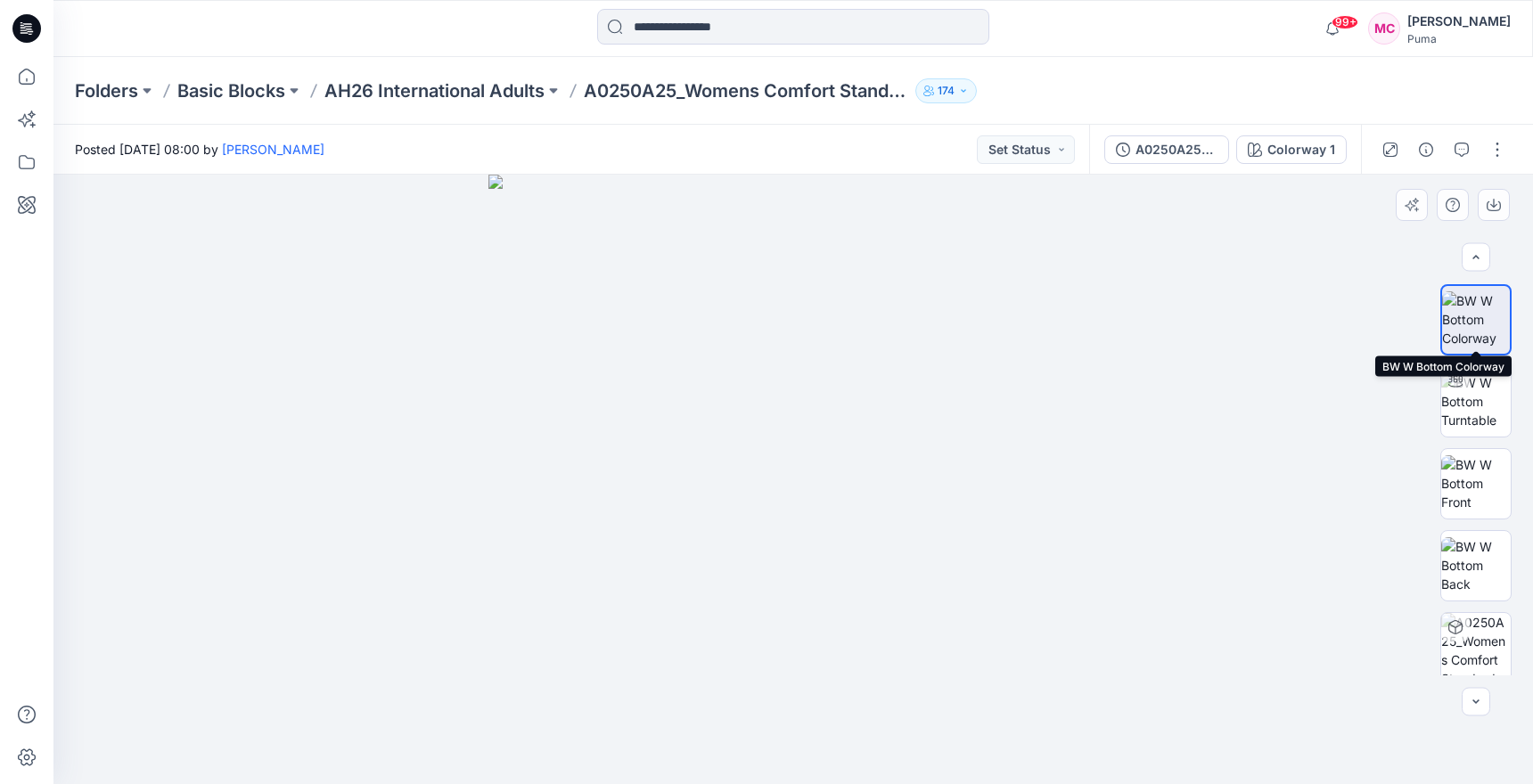
scroll to position [8, 0]
click at [1499, 201] on icon "button" at bounding box center [1493, 204] width 15 height 15
click at [1243, 385] on div at bounding box center [793, 479] width 1480 height 610
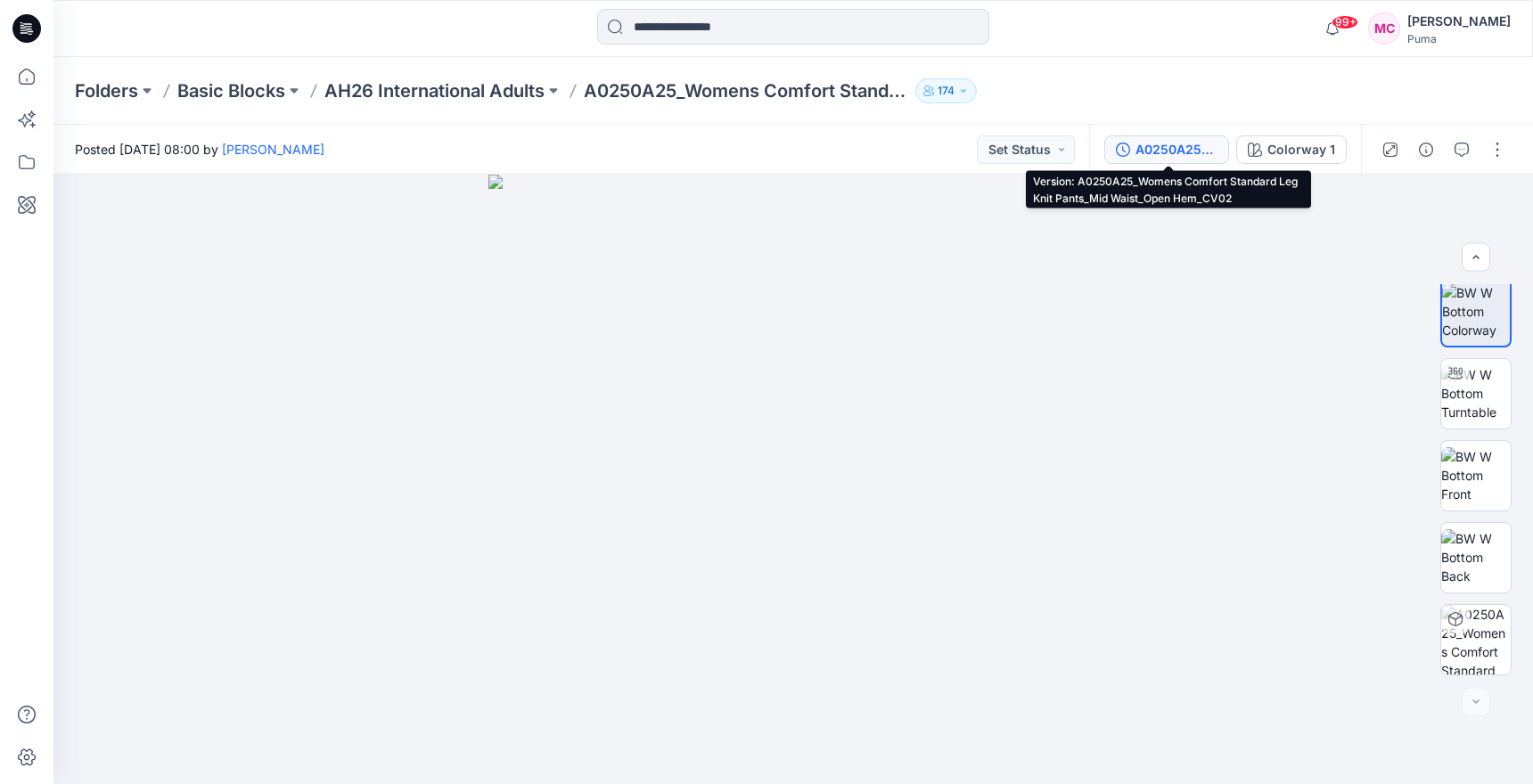
click at [1188, 145] on div "A0250A25_Womens Comfort Standard Leg Knit Pants_Mid Waist_Open Hem_CV02" at bounding box center [1176, 149] width 82 height 19
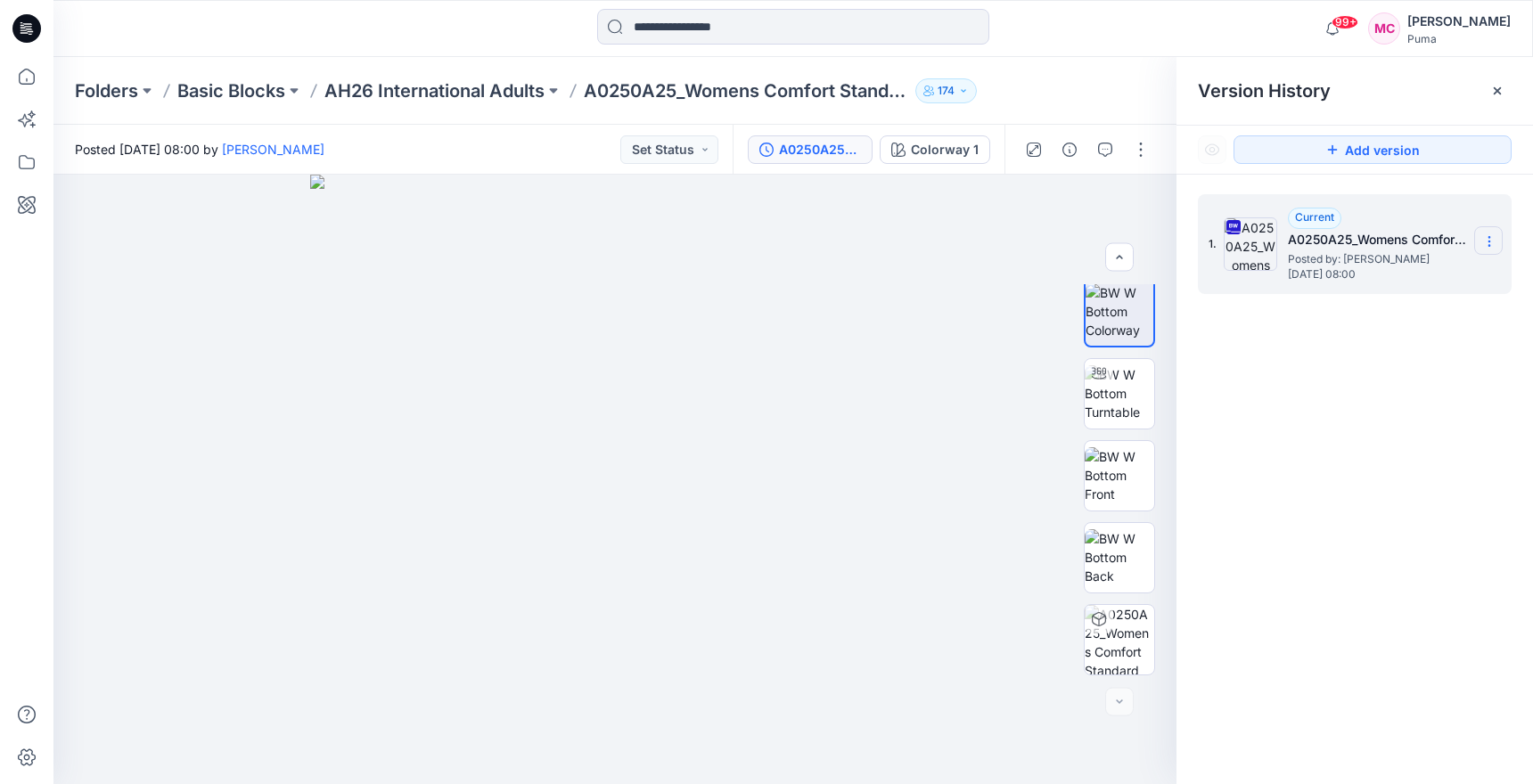
click at [1487, 227] on section at bounding box center [1487, 239] width 28 height 28
click at [1421, 283] on span "Download Source BW File" at bounding box center [1399, 276] width 149 height 21
click at [703, 26] on input at bounding box center [793, 26] width 392 height 36
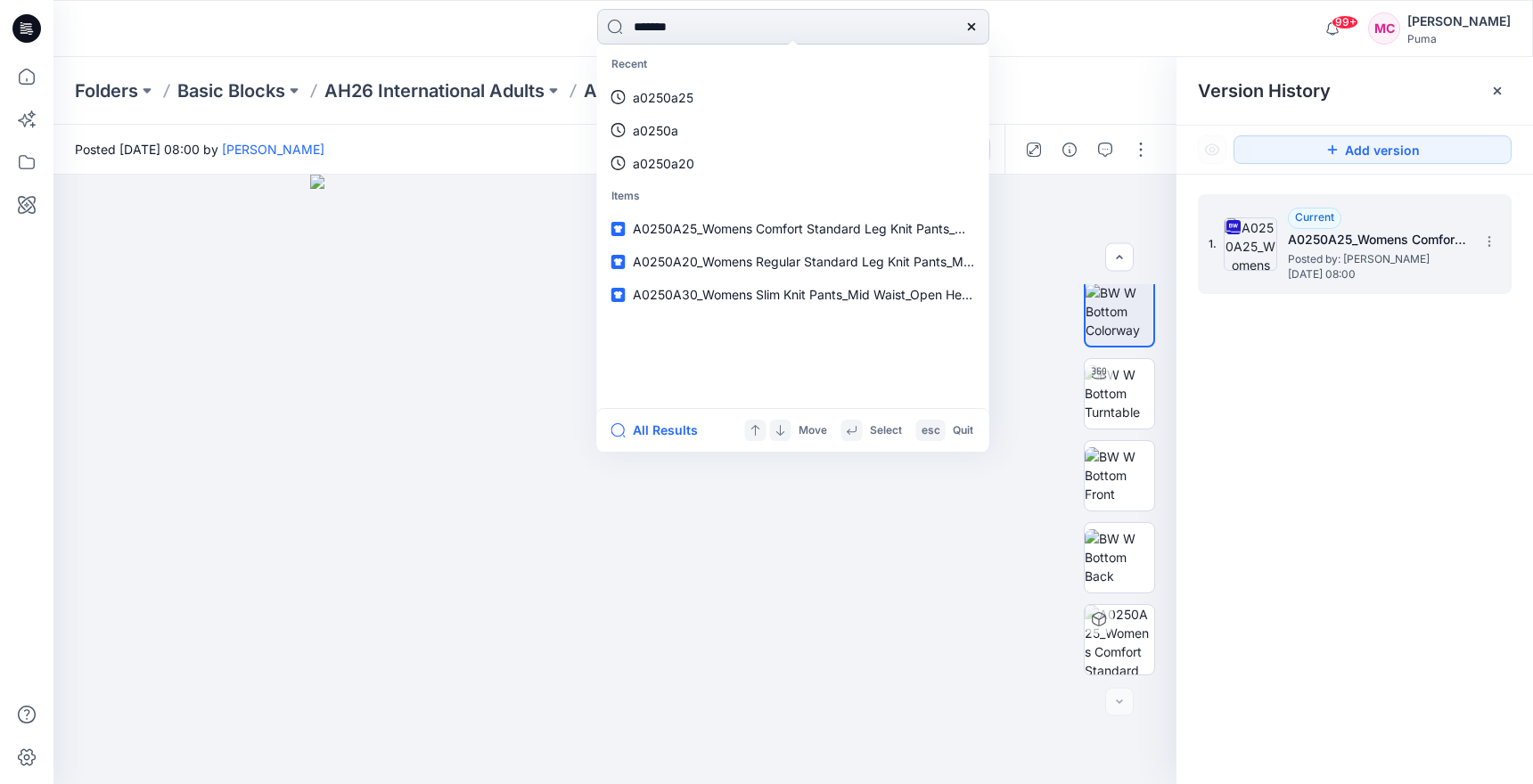
type input "********"
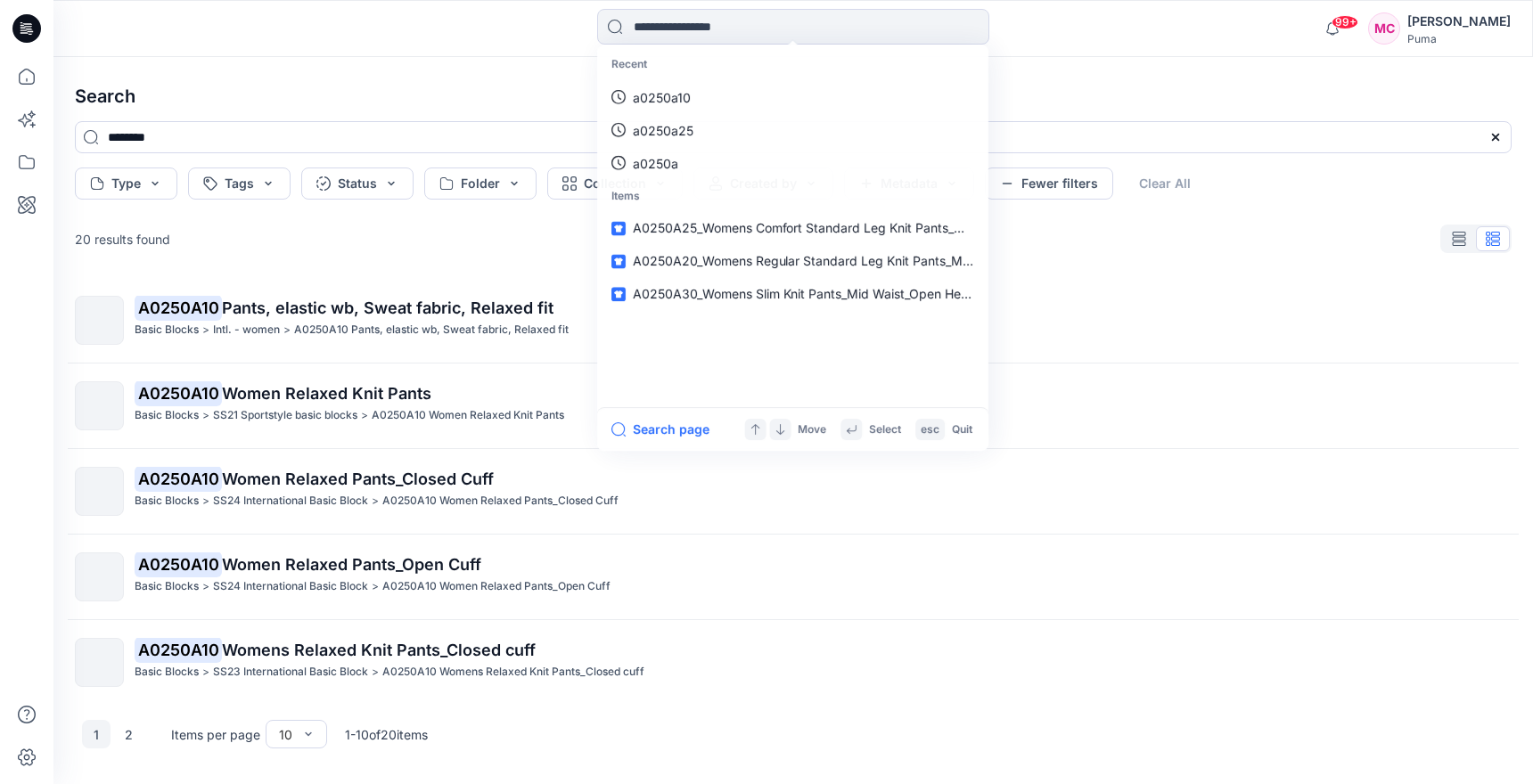
click at [440, 233] on div "20 results found" at bounding box center [792, 238] width 1465 height 36
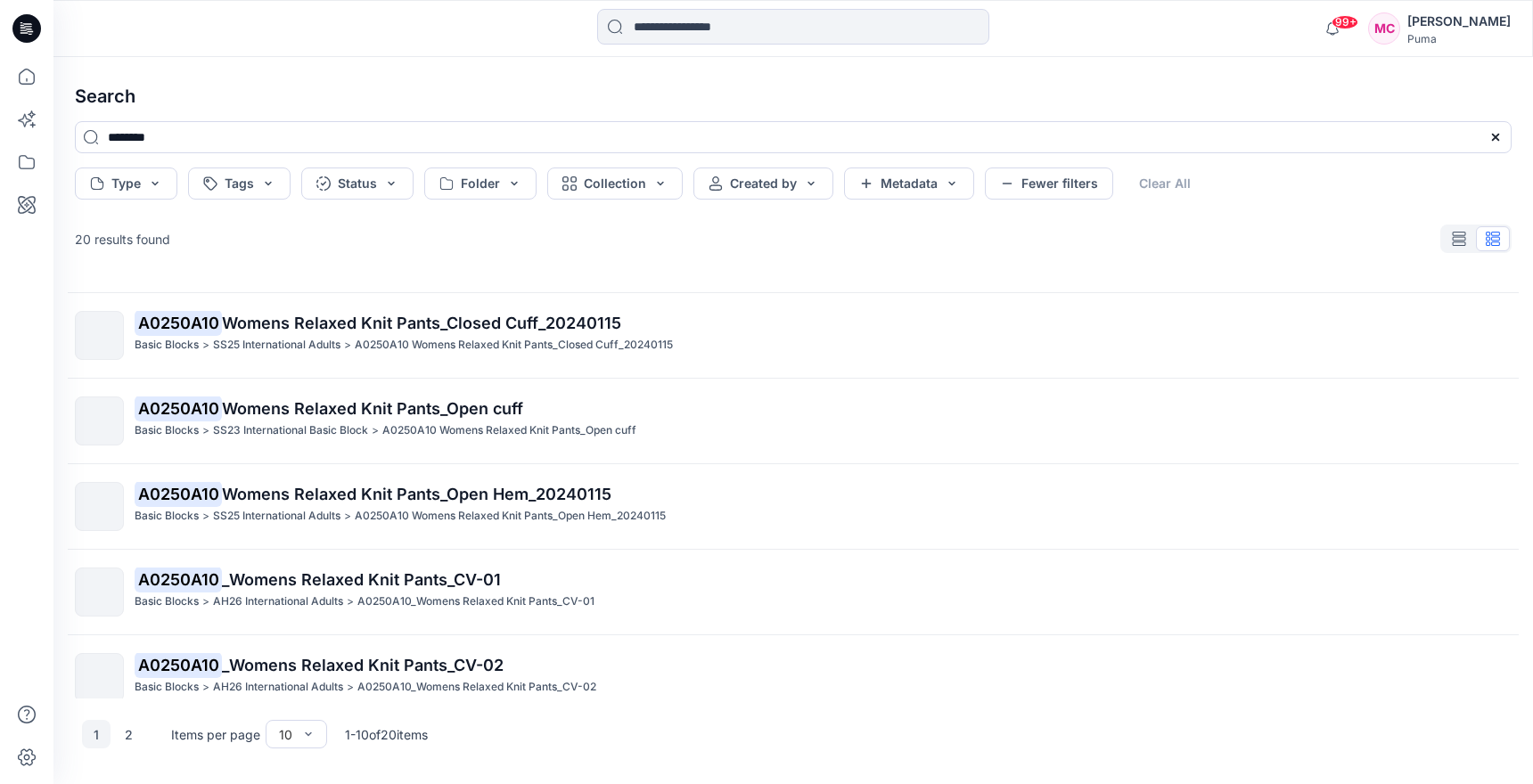
scroll to position [434, 0]
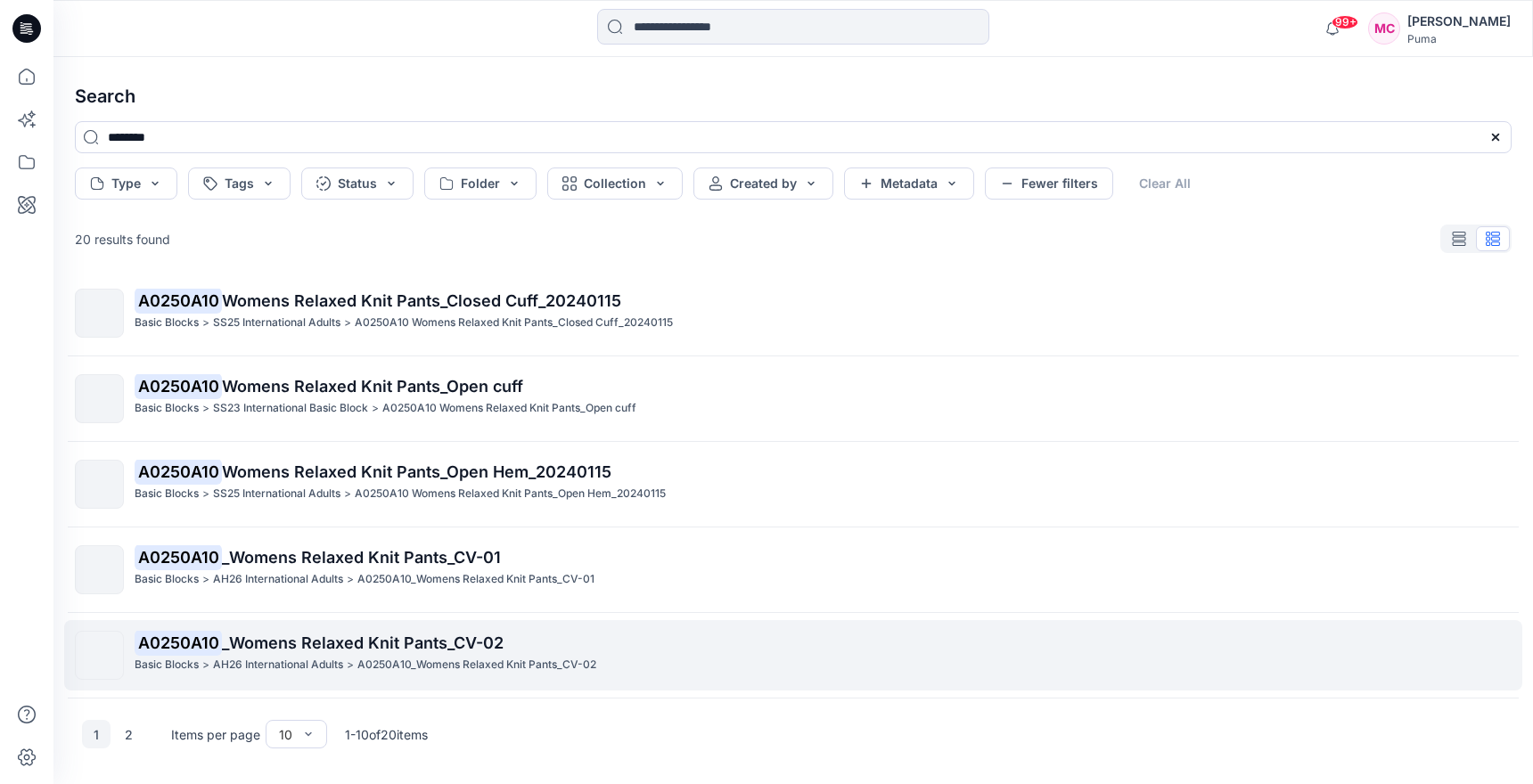
click at [558, 674] on div "A0250A10 _Womens Relaxed Knit Pants_CV-02 Basic Blocks > AH26 International Adu…" at bounding box center [822, 655] width 1376 height 49
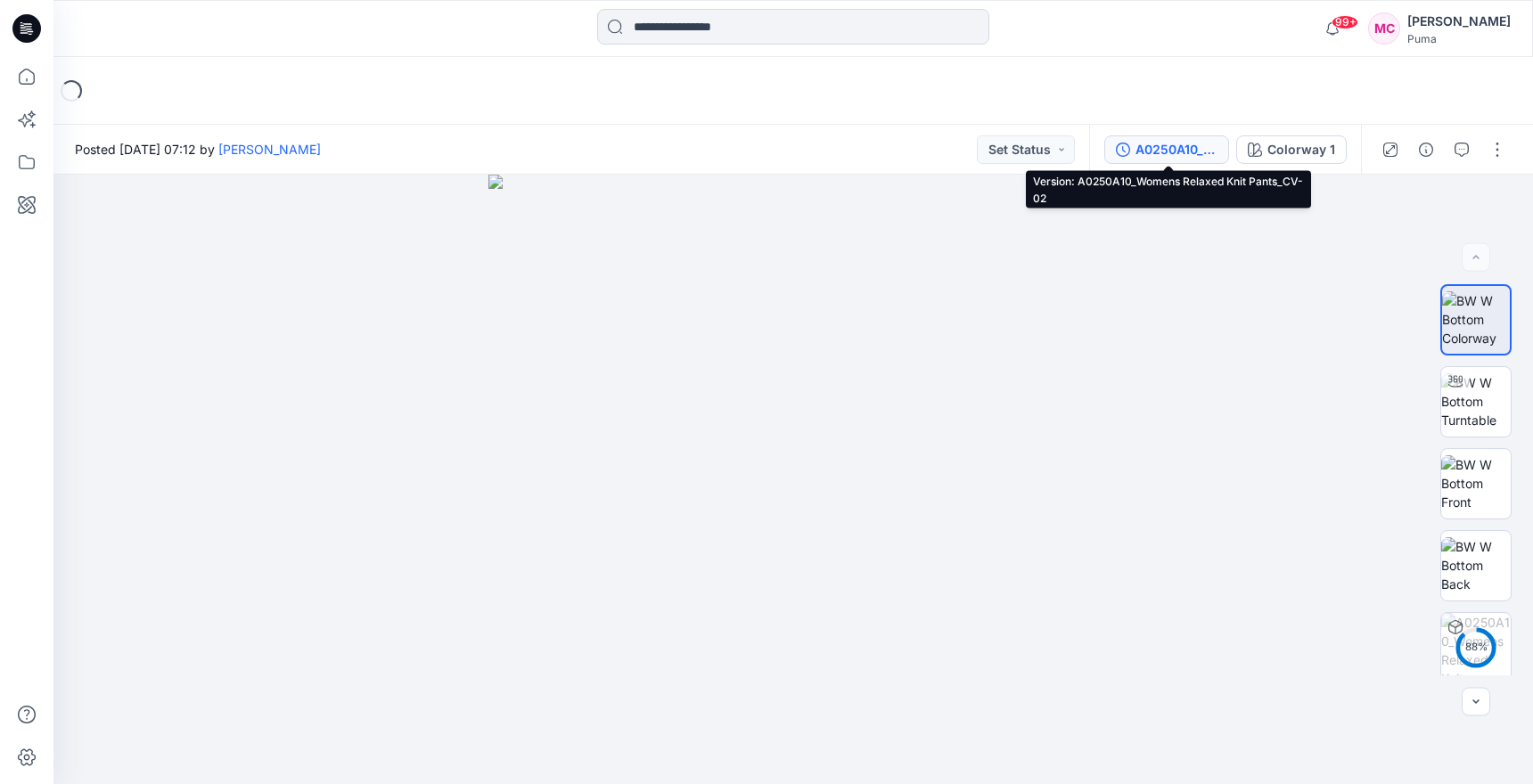
click at [1195, 157] on div "A0250A10_Womens Relaxed Knit Pants_CV-02" at bounding box center [1176, 149] width 82 height 19
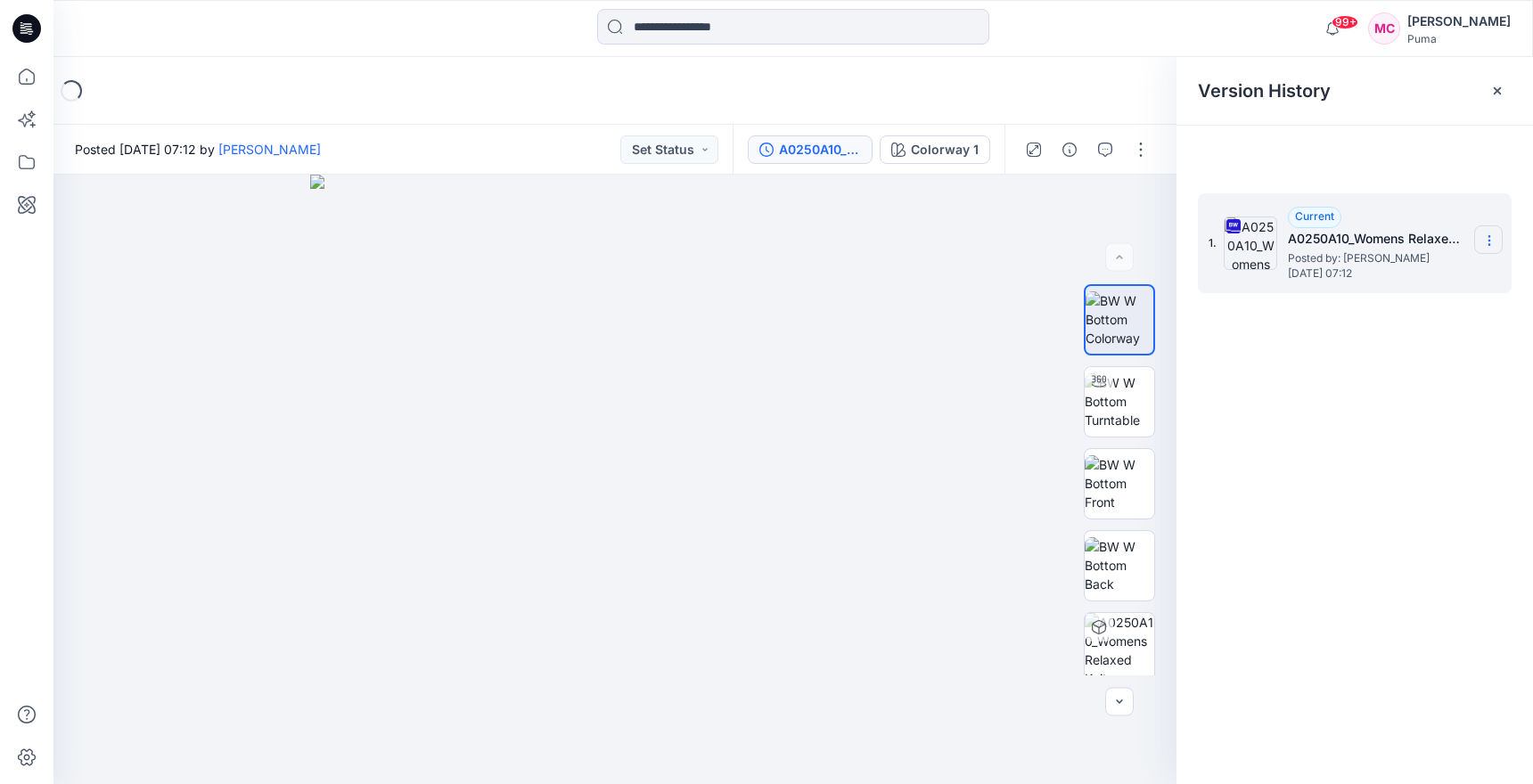
click at [1480, 242] on section at bounding box center [1487, 239] width 28 height 28
click at [1386, 276] on span "Download Source BW File" at bounding box center [1399, 275] width 149 height 21
